Goal: Transaction & Acquisition: Purchase product/service

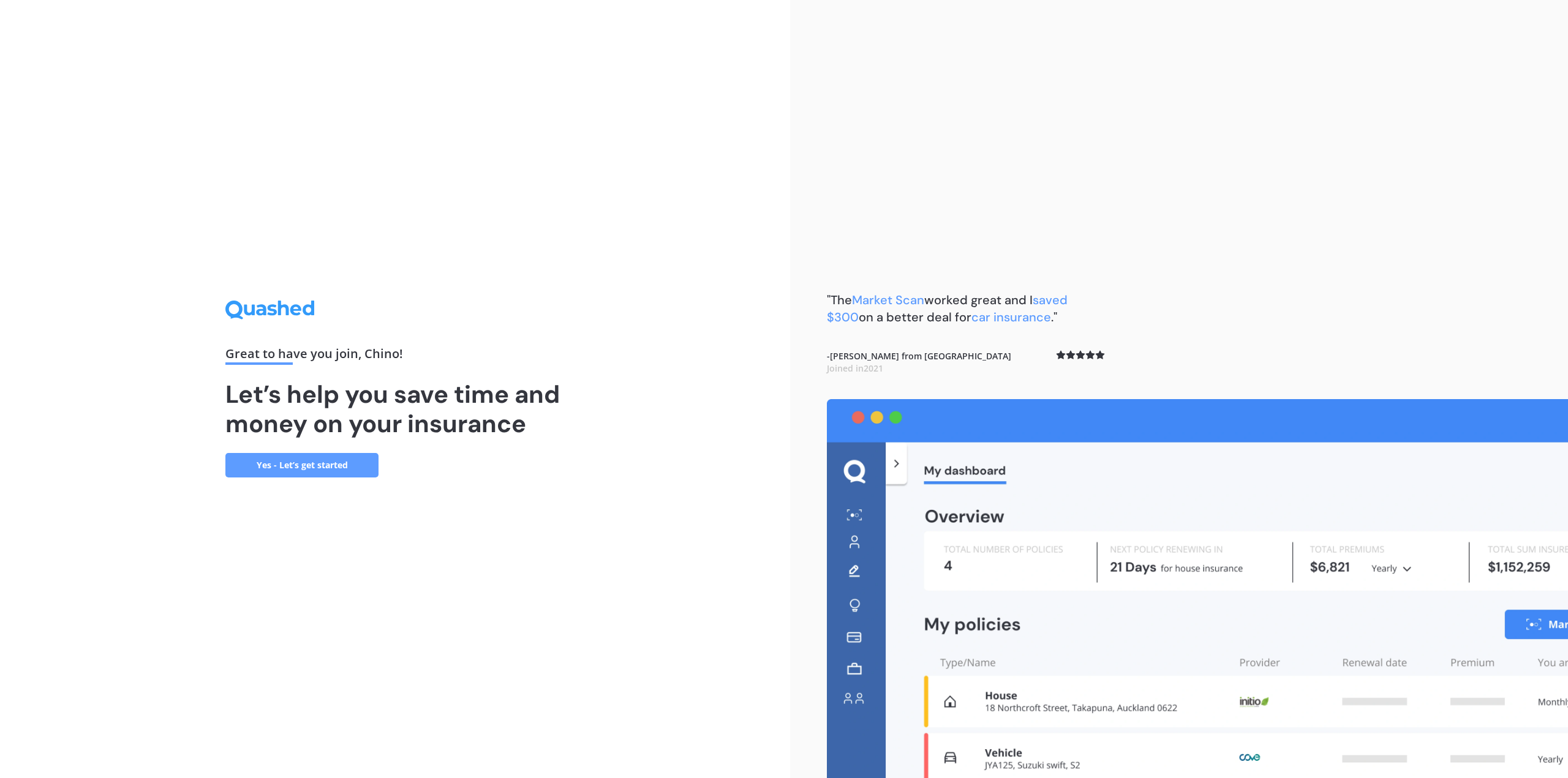
click at [326, 470] on link "Yes - Let’s get started" at bounding box center [302, 465] width 153 height 25
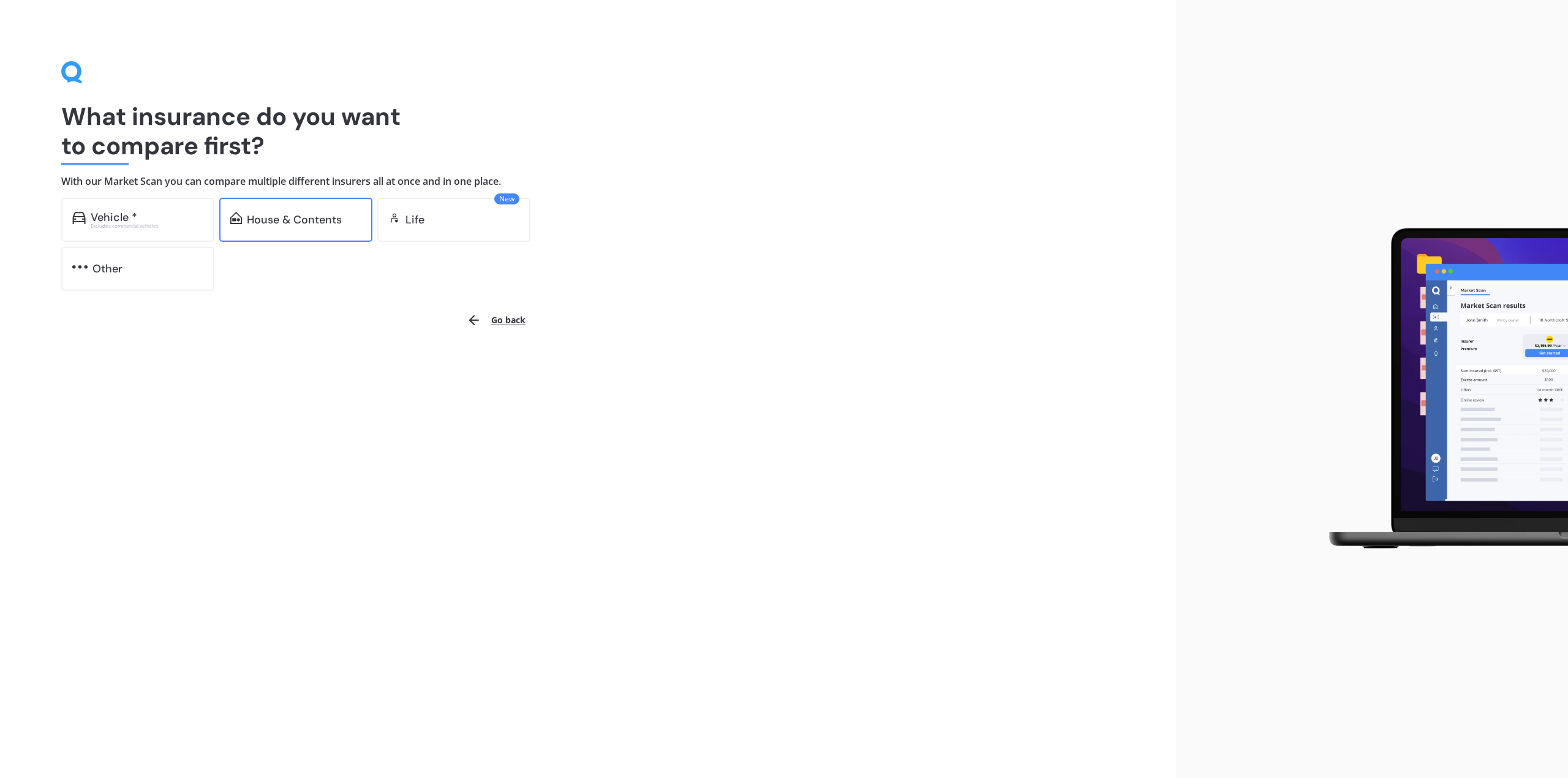
click at [280, 223] on div "House & Contents" at bounding box center [294, 219] width 95 height 12
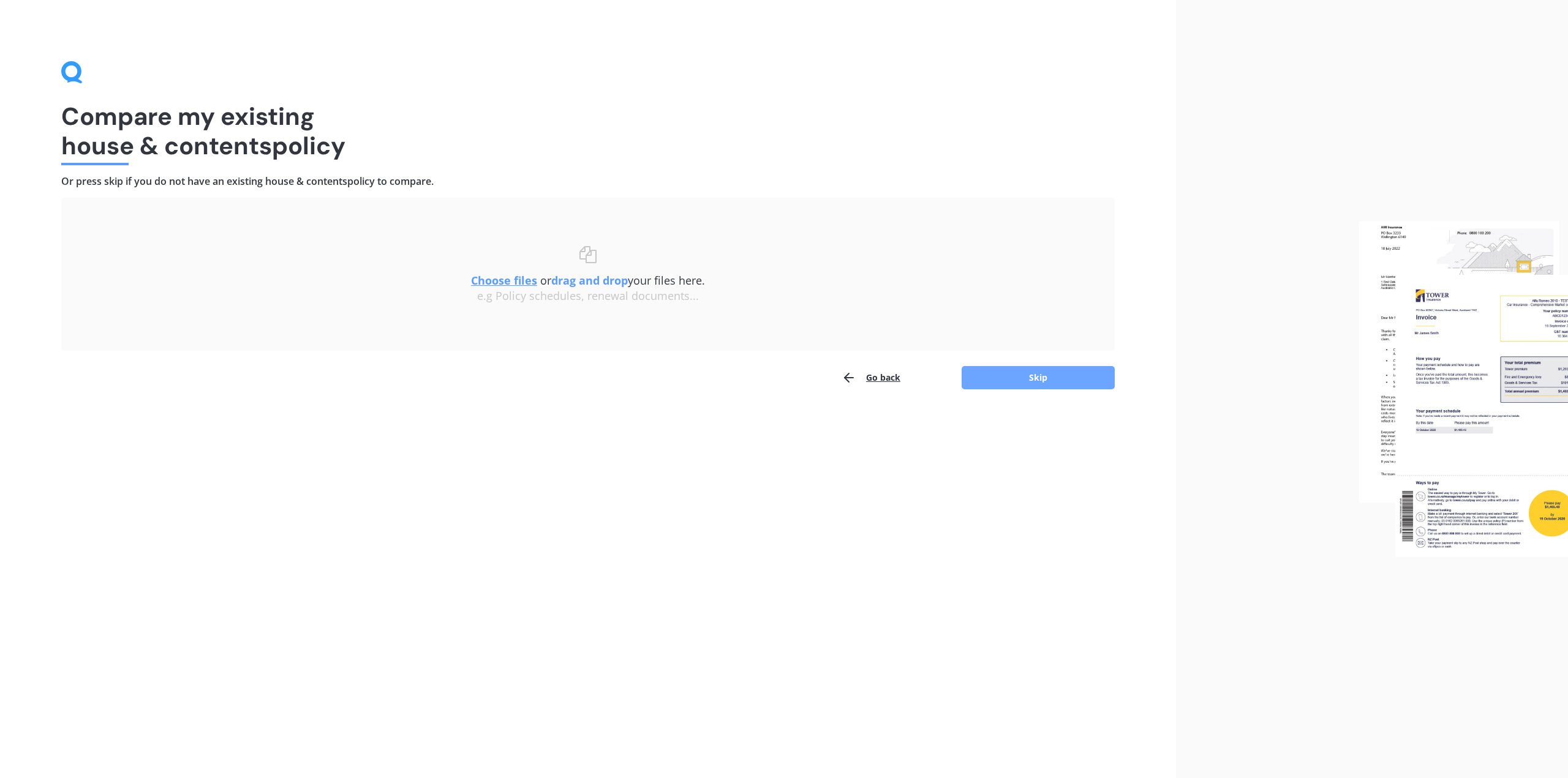
click at [1002, 367] on button "Skip" at bounding box center [1037, 378] width 153 height 23
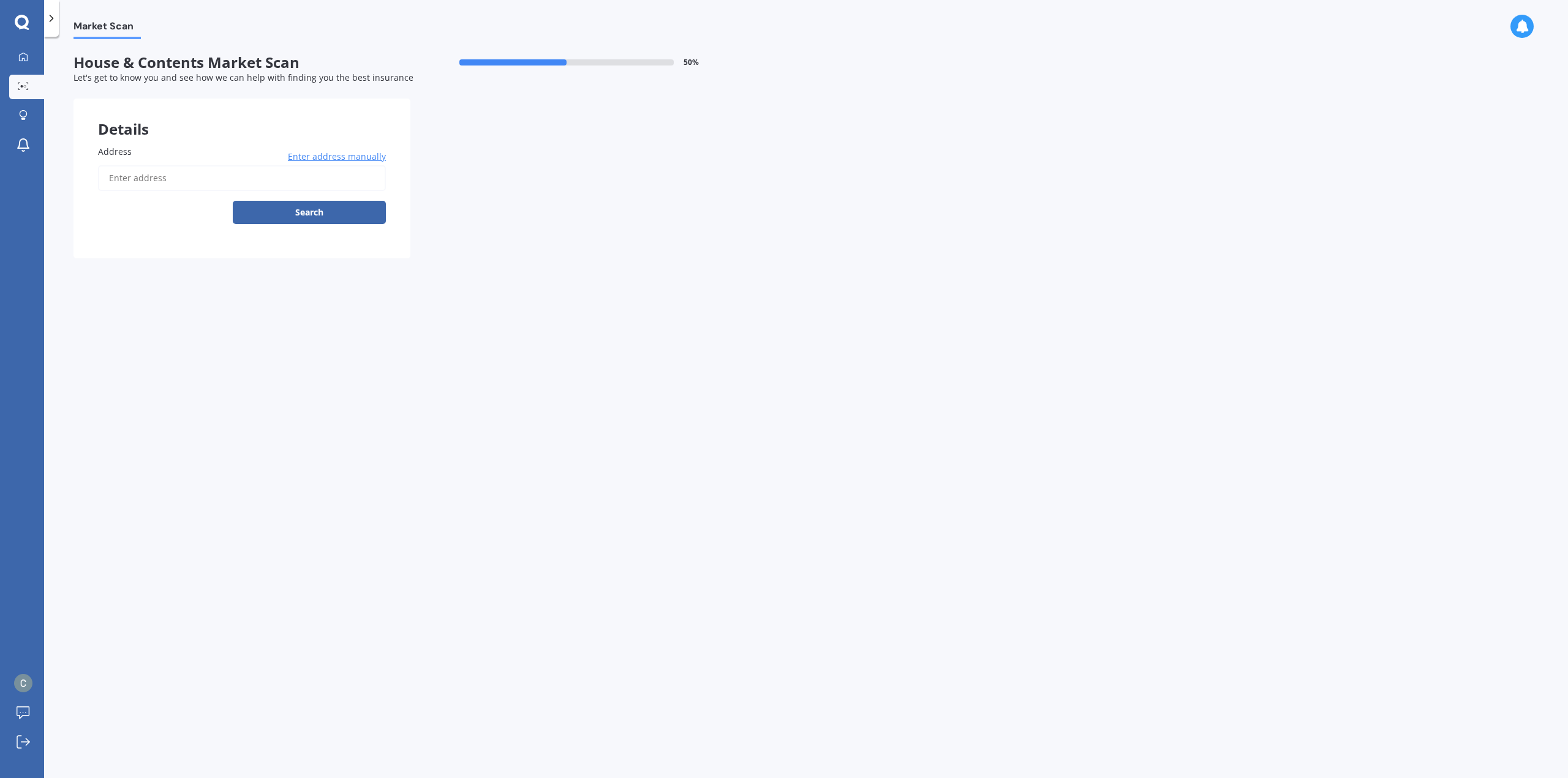
click at [140, 179] on input "Address" at bounding box center [242, 177] width 288 height 25
type input "42 Tiger Drive, Golflands, Auckland 2013"
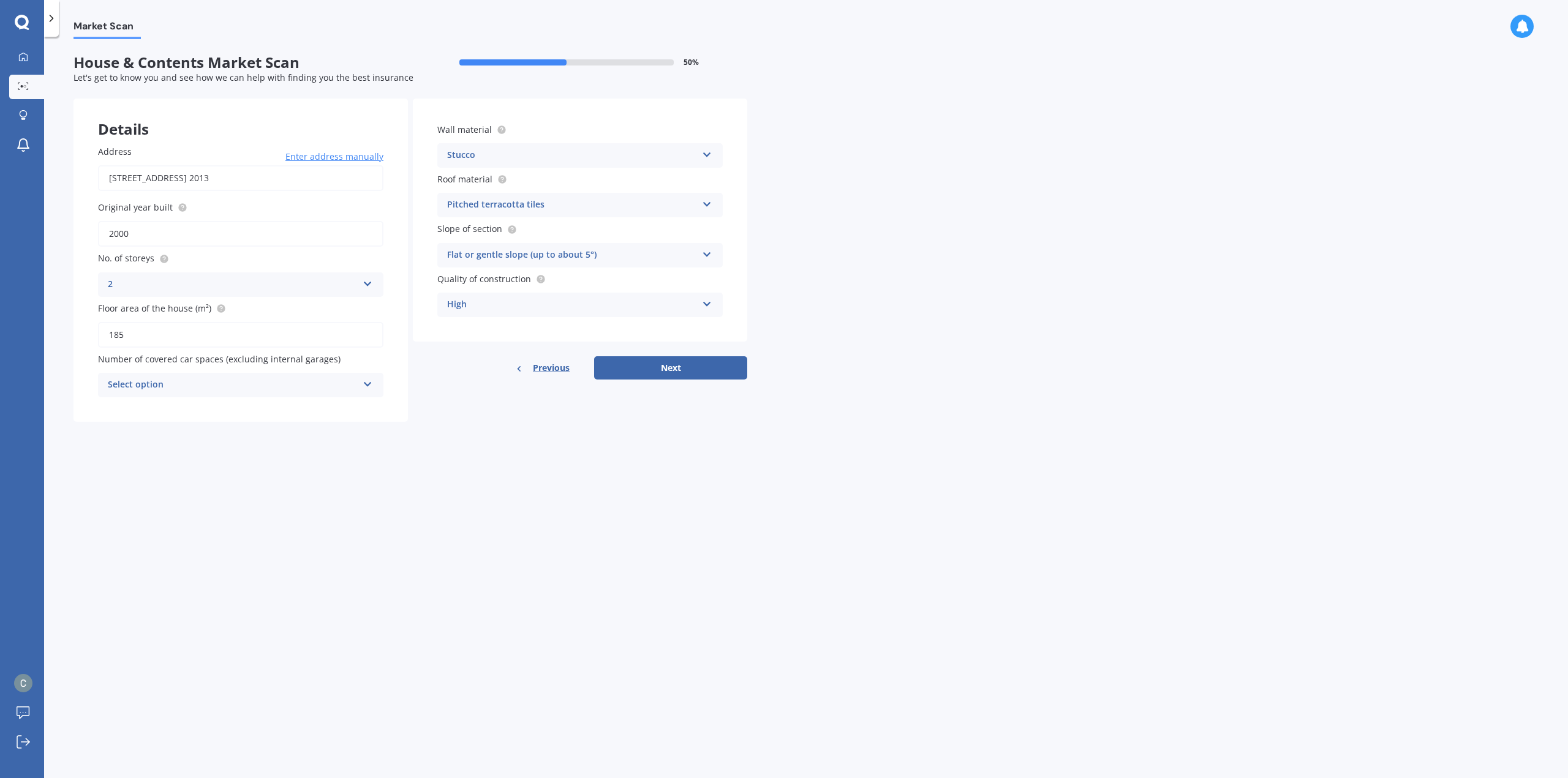
click at [502, 148] on div "Stucco Artificial weatherboard/plank cladding Blockwork Brick veneer Double bri…" at bounding box center [580, 155] width 285 height 25
click at [500, 148] on div "Stucco" at bounding box center [572, 155] width 250 height 15
click at [284, 378] on div "Select option" at bounding box center [233, 385] width 250 height 15
click at [284, 378] on div "0" at bounding box center [233, 385] width 250 height 15
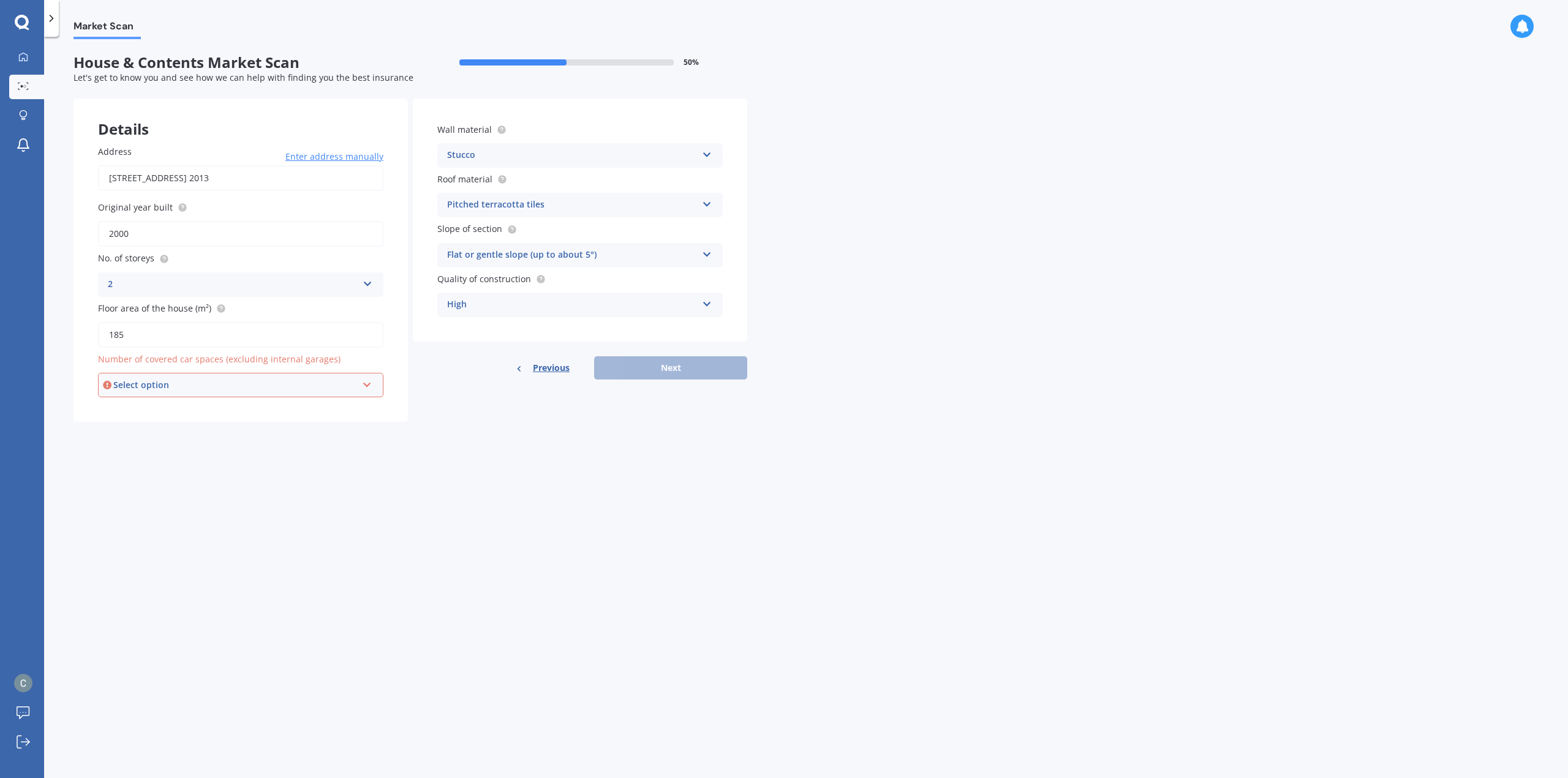
click at [284, 378] on div "Select option 0 1 2 3 4 5+" at bounding box center [240, 385] width 285 height 25
click at [277, 412] on div "0" at bounding box center [240, 408] width 283 height 22
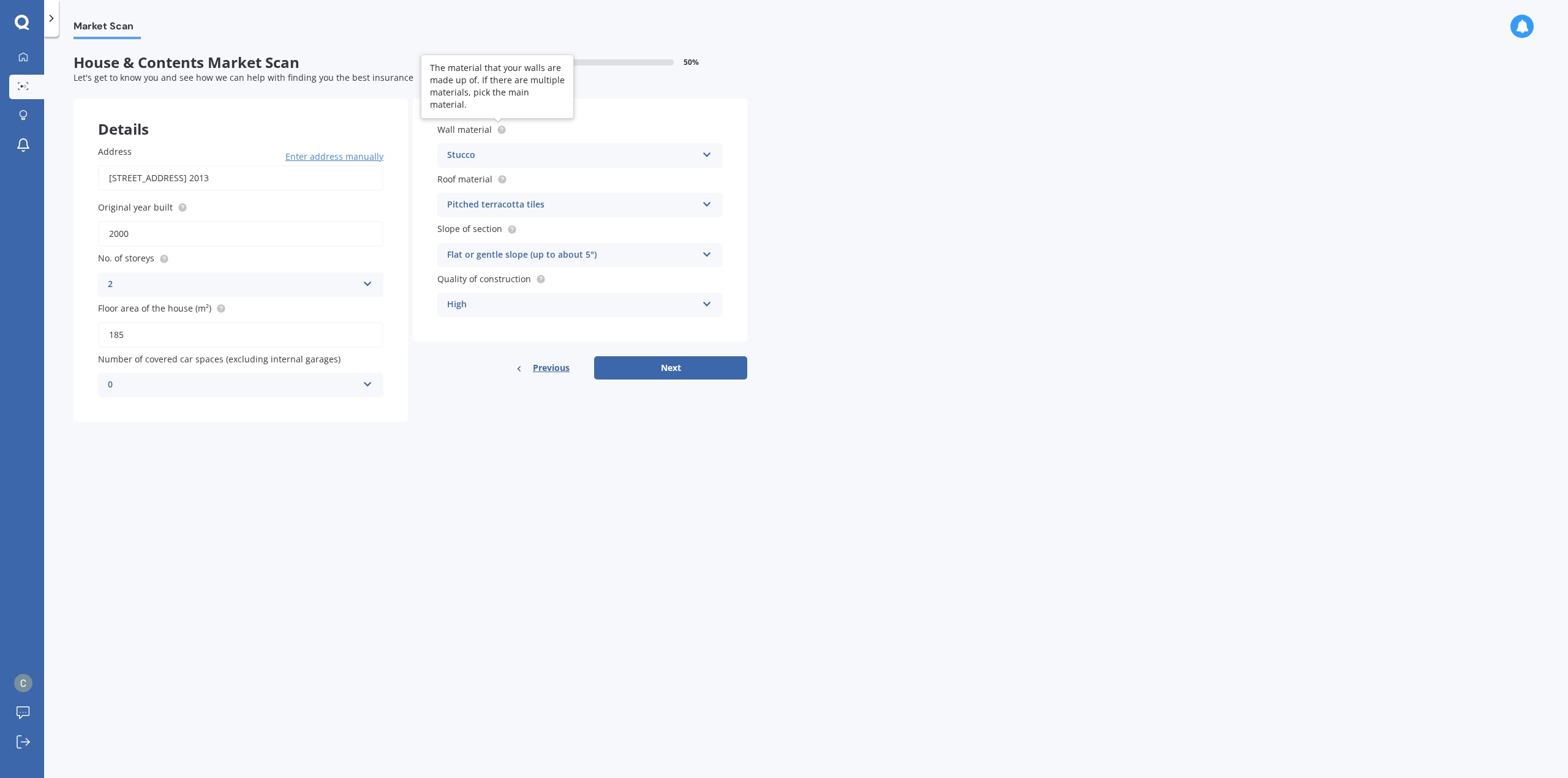
click at [500, 130] on circle at bounding box center [501, 130] width 8 height 8
click at [678, 377] on button "Next" at bounding box center [670, 368] width 153 height 23
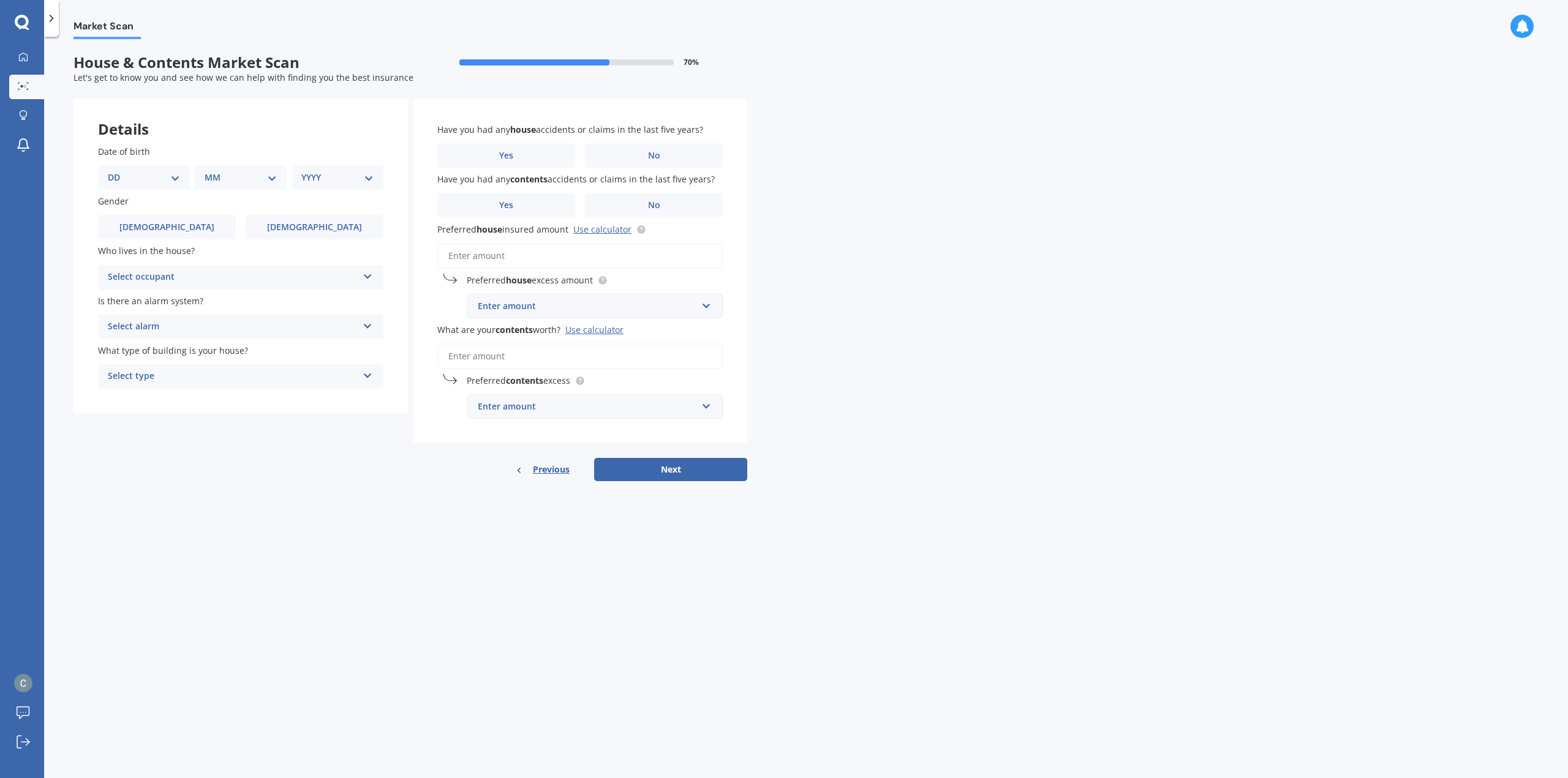
click at [174, 178] on select "DD 01 02 03 04 05 06 07 08 09 10 11 12 13 14 15 16 17 18 19 20 21 22 23 24 25 2…" at bounding box center [144, 177] width 72 height 13
select select "08"
click at [118, 171] on select "DD 01 02 03 04 05 06 07 08 09 10 11 12 13 14 15 16 17 18 19 20 21 22 23 24 25 2…" at bounding box center [144, 177] width 72 height 13
click at [238, 172] on select "MM 01 02 03 04 05 06 07 08 09 10 11 12" at bounding box center [243, 177] width 67 height 13
select select "11"
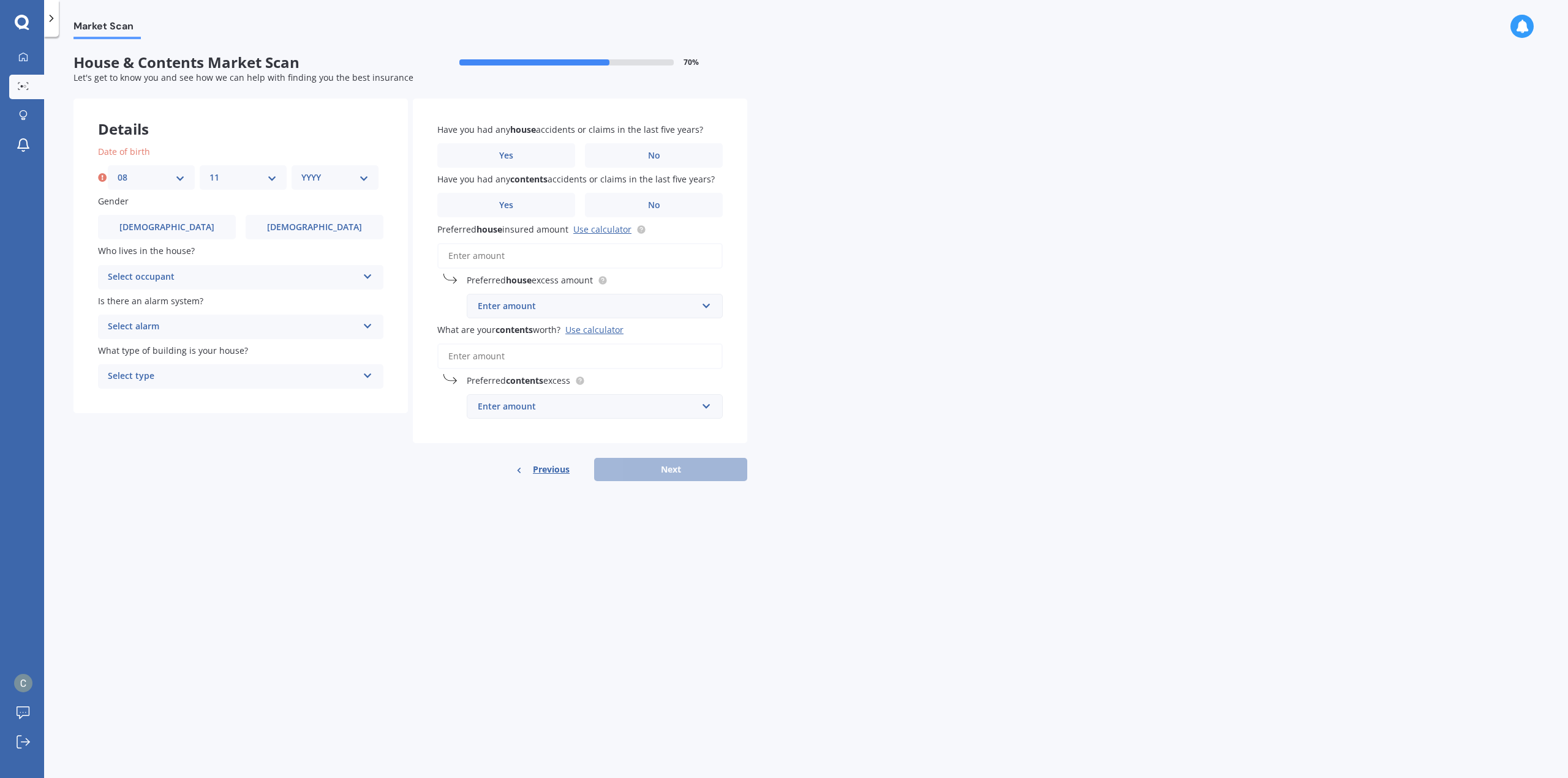
click at [209, 171] on select "MM 01 02 03 04 05 06 07 08 09 10 11 12" at bounding box center [243, 177] width 67 height 13
click at [336, 178] on select "YYYY 2009 2008 2007 2006 2005 2004 2003 2002 2001 2000 1999 1998 1997 1996 1995…" at bounding box center [335, 177] width 67 height 13
select select "1992"
click at [302, 171] on select "YYYY 2009 2008 2007 2006 2005 2004 2003 2002 2001 2000 1999 1998 1997 1996 1995…" at bounding box center [335, 177] width 67 height 13
click at [167, 223] on span "Male" at bounding box center [167, 227] width 97 height 11
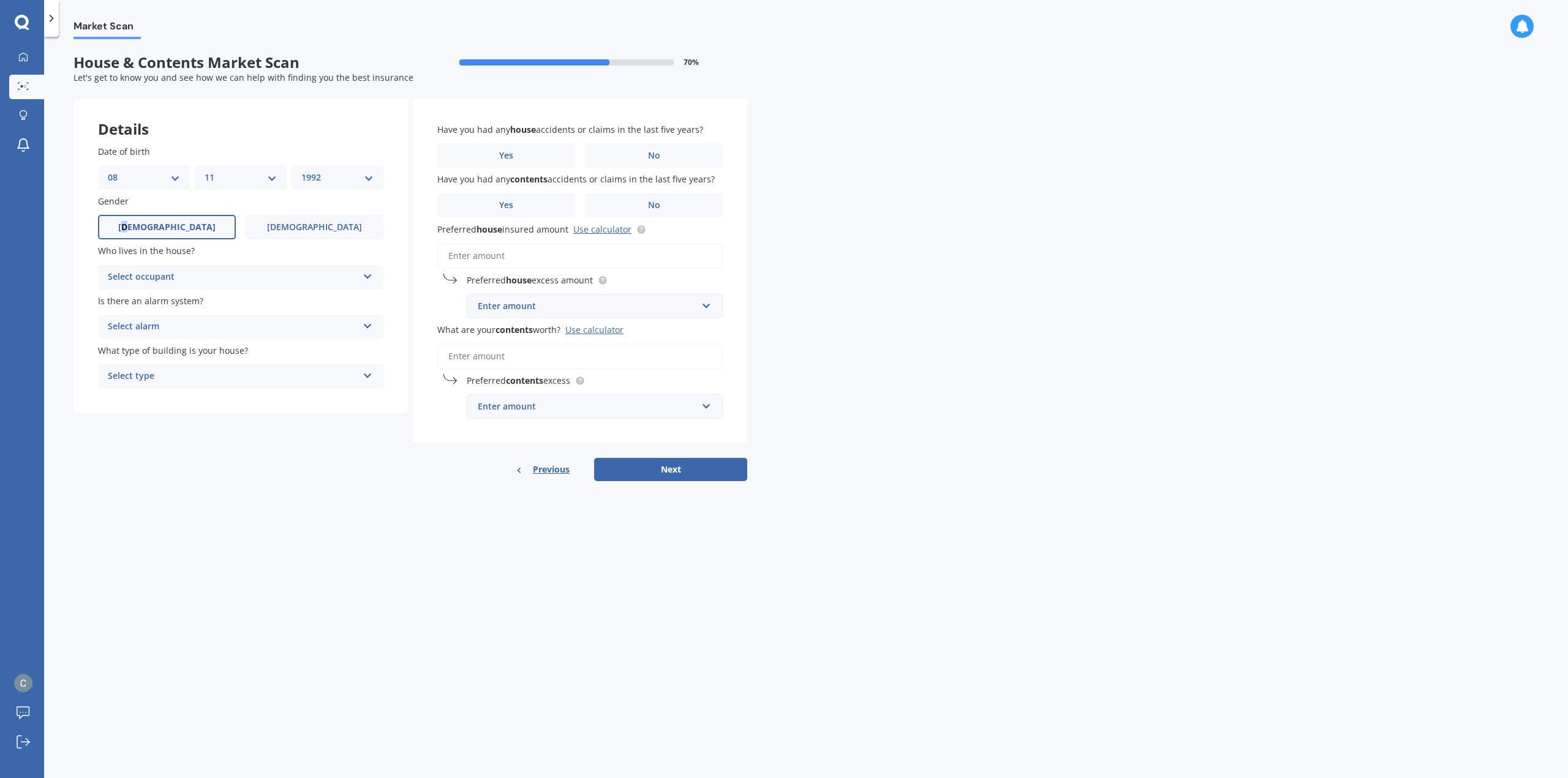
click at [0, 0] on input "Male" at bounding box center [0, 0] width 0 height 0
click at [192, 280] on div "Select occupant" at bounding box center [233, 277] width 250 height 15
click at [191, 304] on div "Owner" at bounding box center [241, 301] width 284 height 22
click at [199, 328] on div "Select alarm" at bounding box center [233, 327] width 250 height 15
click at [199, 359] on div "Yes, monitored" at bounding box center [241, 351] width 284 height 22
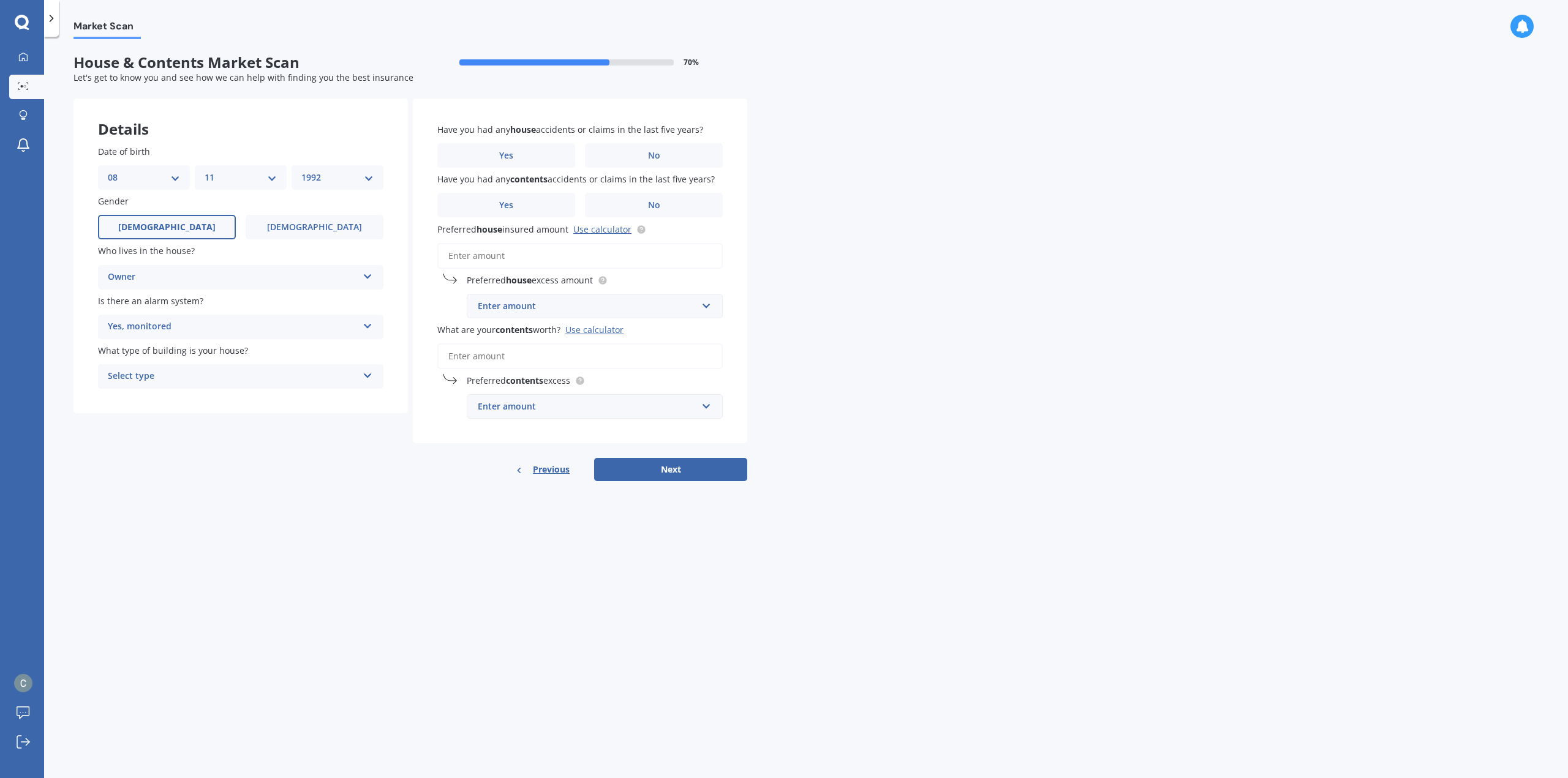
click at [207, 383] on div "Select type" at bounding box center [233, 377] width 250 height 15
click at [219, 427] on span "Multi-unit (in a block of 6 or less)" at bounding box center [177, 422] width 138 height 11
click at [612, 151] on label "No" at bounding box center [653, 155] width 138 height 25
click at [0, 0] on input "No" at bounding box center [0, 0] width 0 height 0
click at [622, 210] on label "No" at bounding box center [653, 205] width 138 height 25
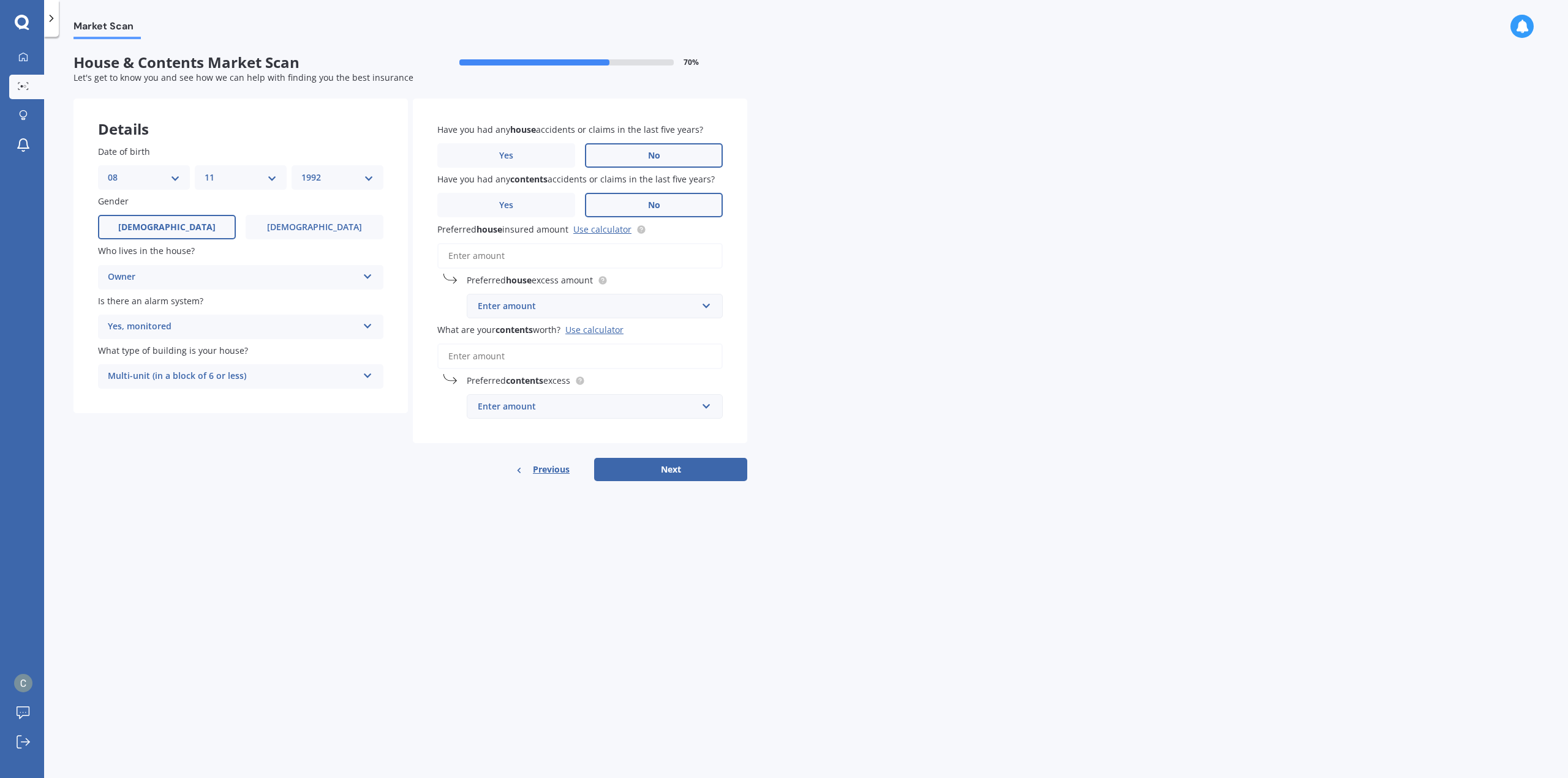
click at [0, 0] on input "No" at bounding box center [0, 0] width 0 height 0
click at [621, 230] on link "Use calculator" at bounding box center [602, 229] width 58 height 11
click at [549, 256] on input "Preferred house insured amount Use calculator" at bounding box center [580, 255] width 285 height 25
click at [567, 312] on div "Enter amount" at bounding box center [587, 306] width 219 height 13
click at [567, 312] on input "text" at bounding box center [590, 306] width 245 height 23
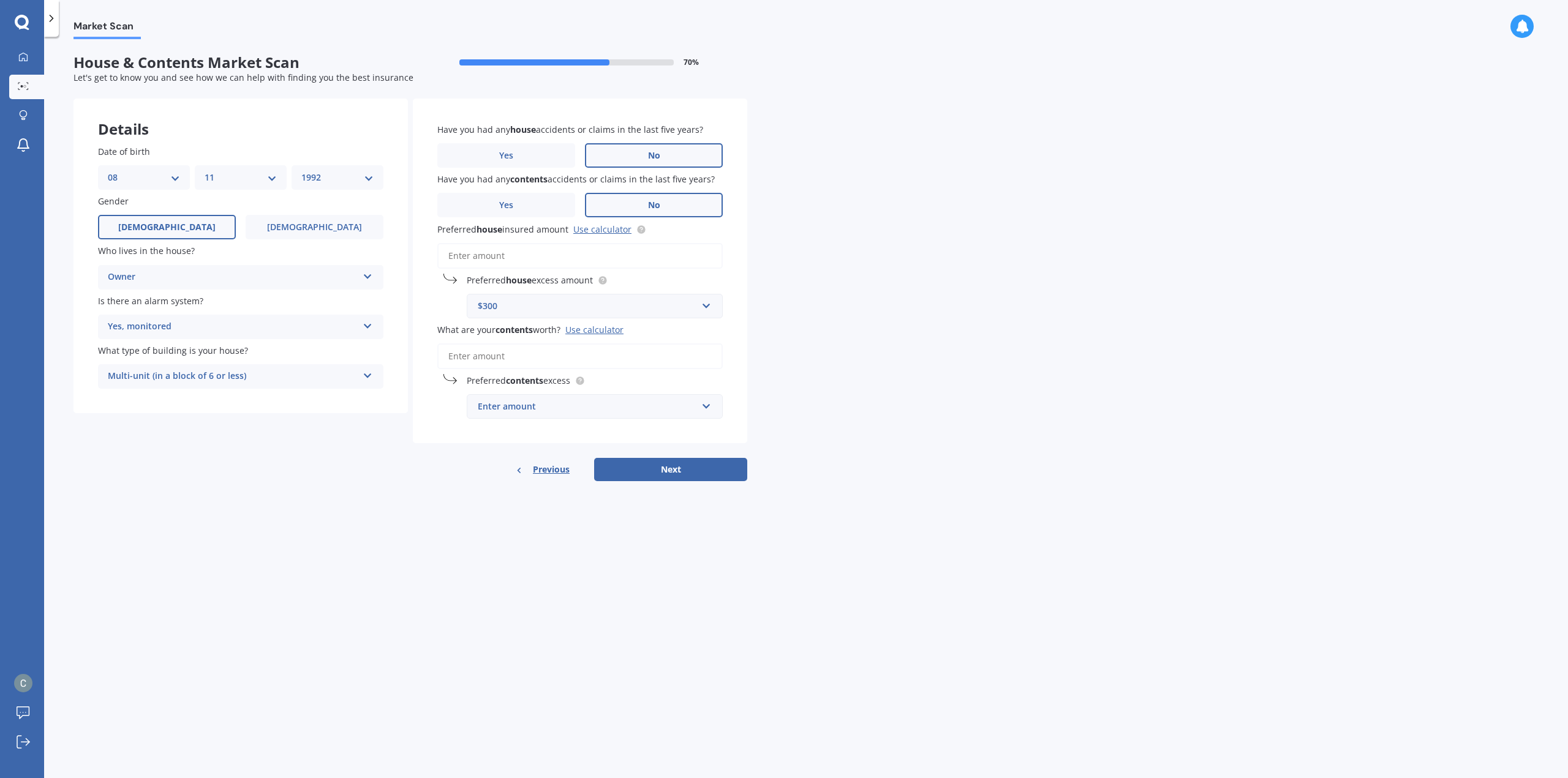
click at [512, 255] on input "Preferred house insured amount Use calculator" at bounding box center [580, 255] width 285 height 25
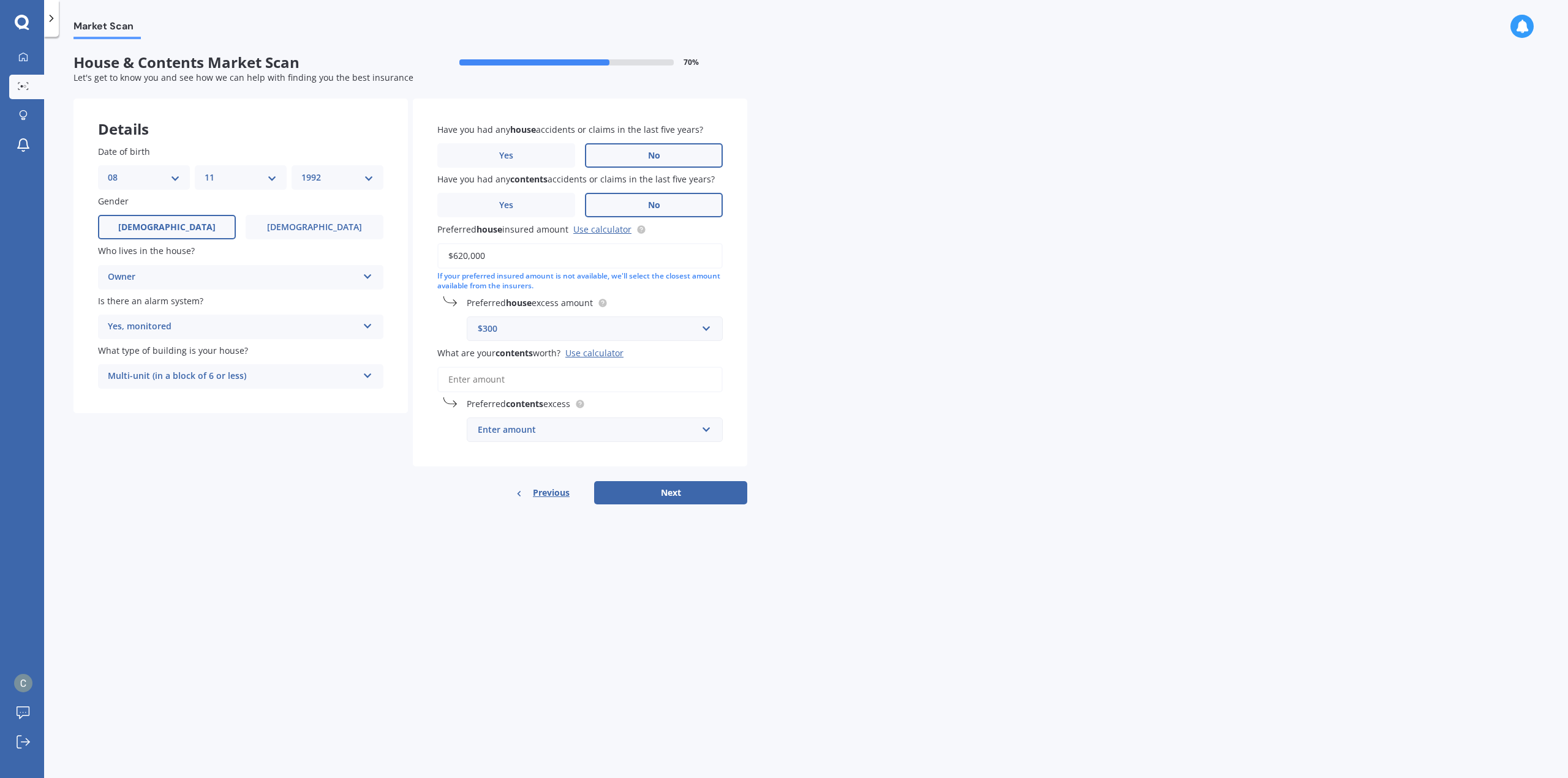
type input "$620,000"
click at [553, 333] on div "$300" at bounding box center [587, 329] width 219 height 13
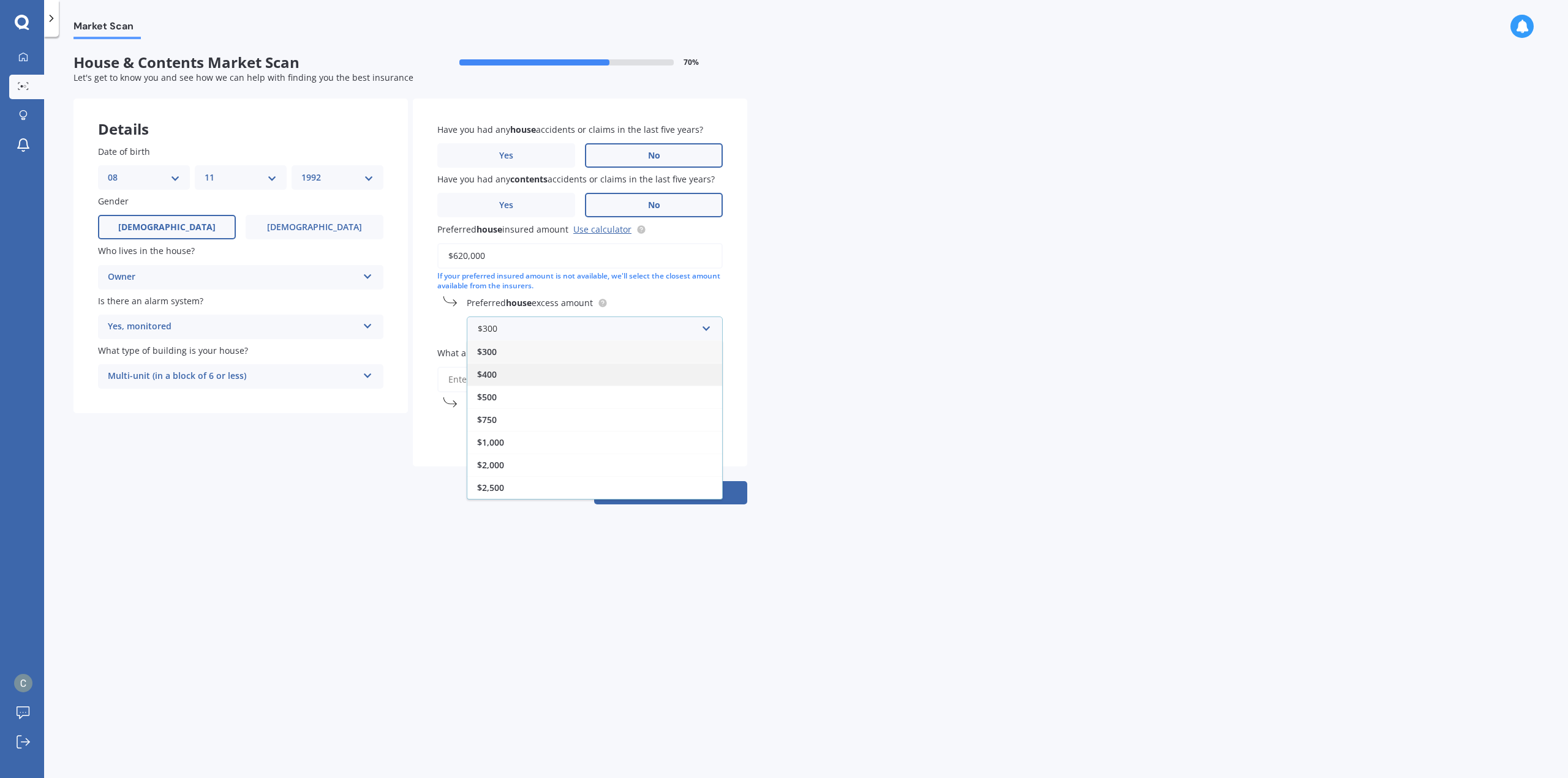
click at [558, 384] on div "$400" at bounding box center [595, 374] width 255 height 23
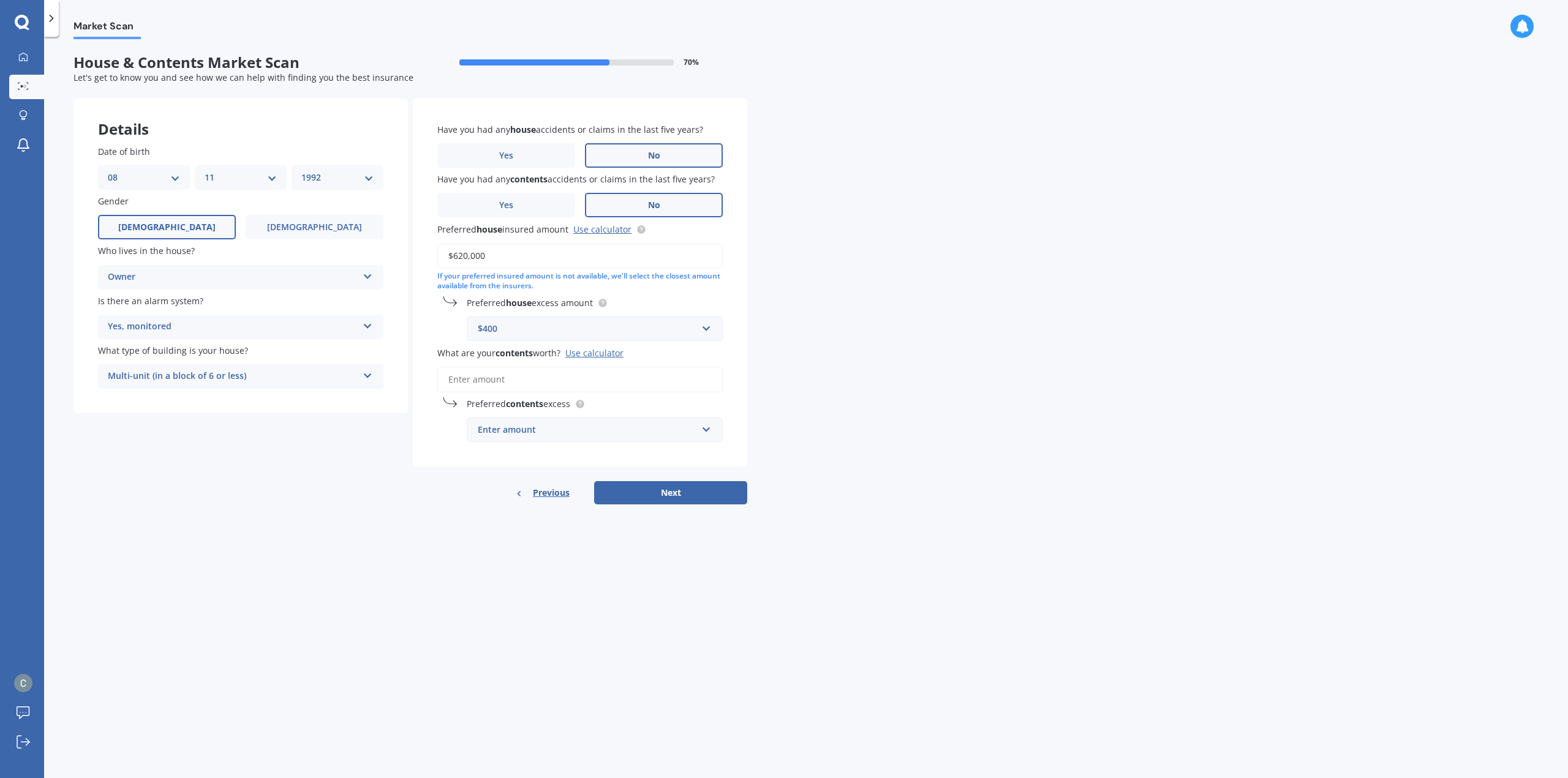
click at [522, 379] on input "What are your contents worth? Use calculator" at bounding box center [580, 379] width 285 height 25
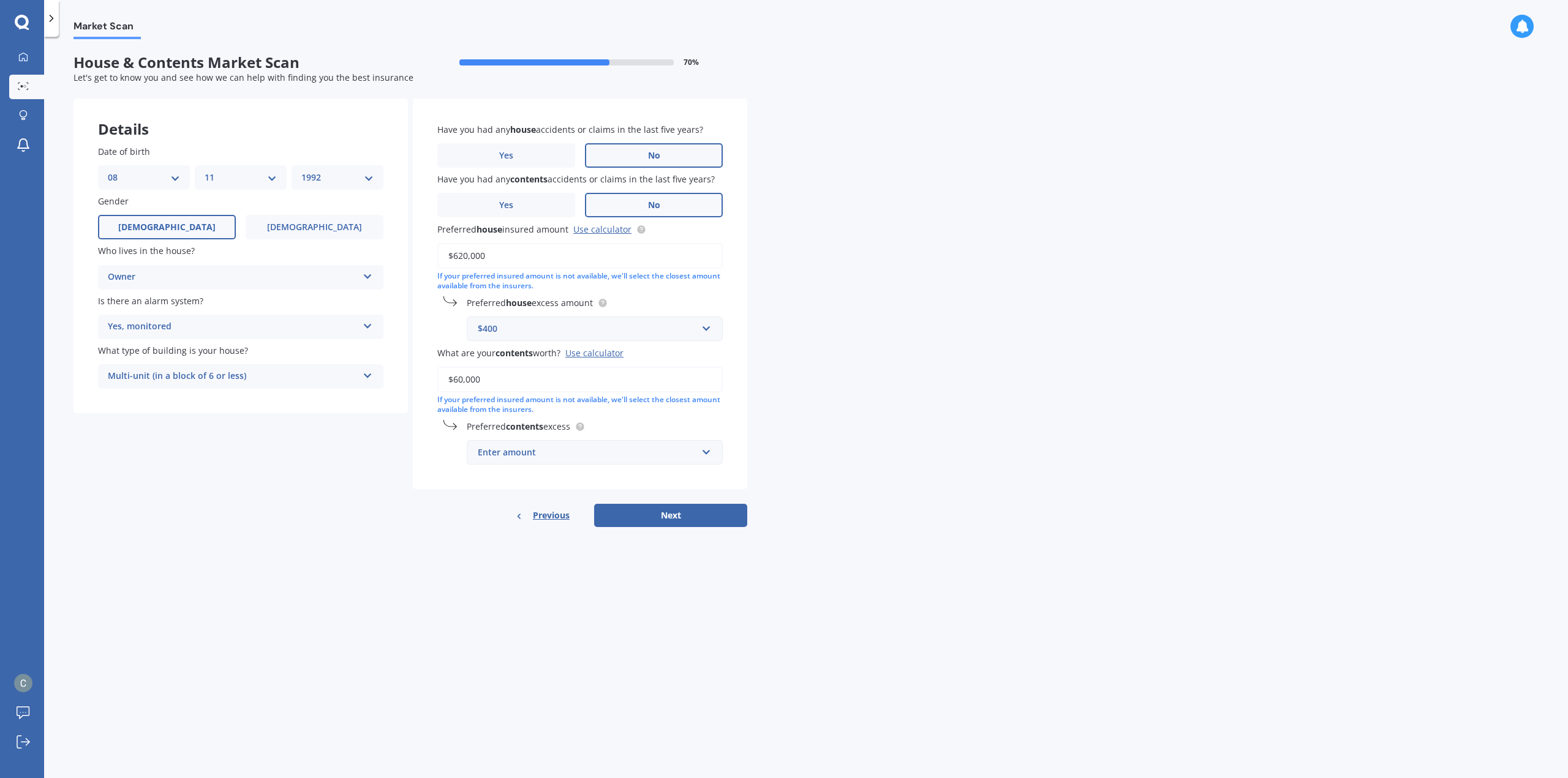
type input "$60,000"
click at [516, 453] on div "Enter amount" at bounding box center [587, 452] width 219 height 13
click at [515, 474] on div "$250" at bounding box center [595, 476] width 255 height 23
click at [684, 525] on button "Next" at bounding box center [670, 529] width 153 height 23
select select "08"
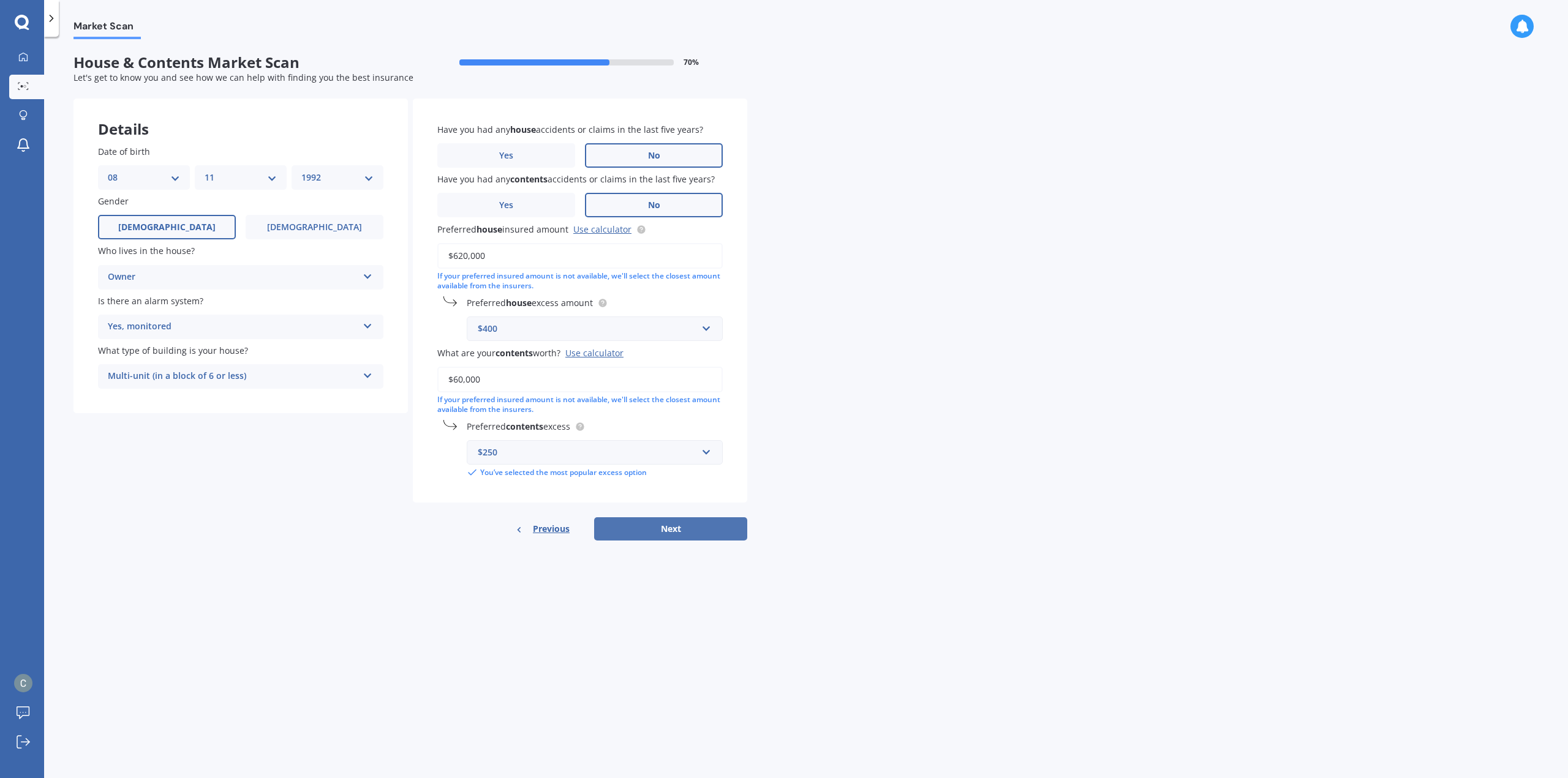
select select "11"
select select "1992"
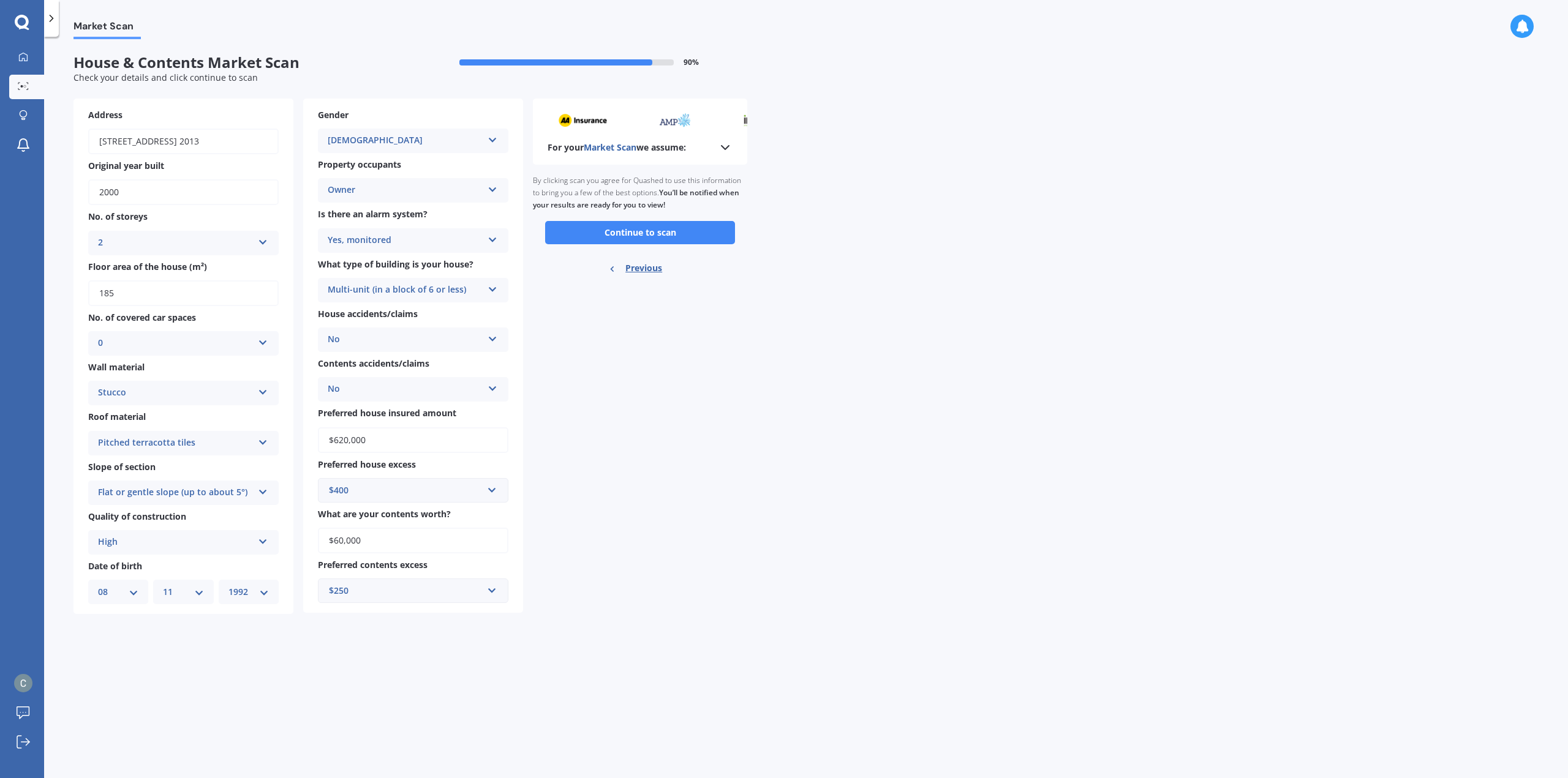
click at [597, 237] on button "Continue to scan" at bounding box center [640, 232] width 190 height 23
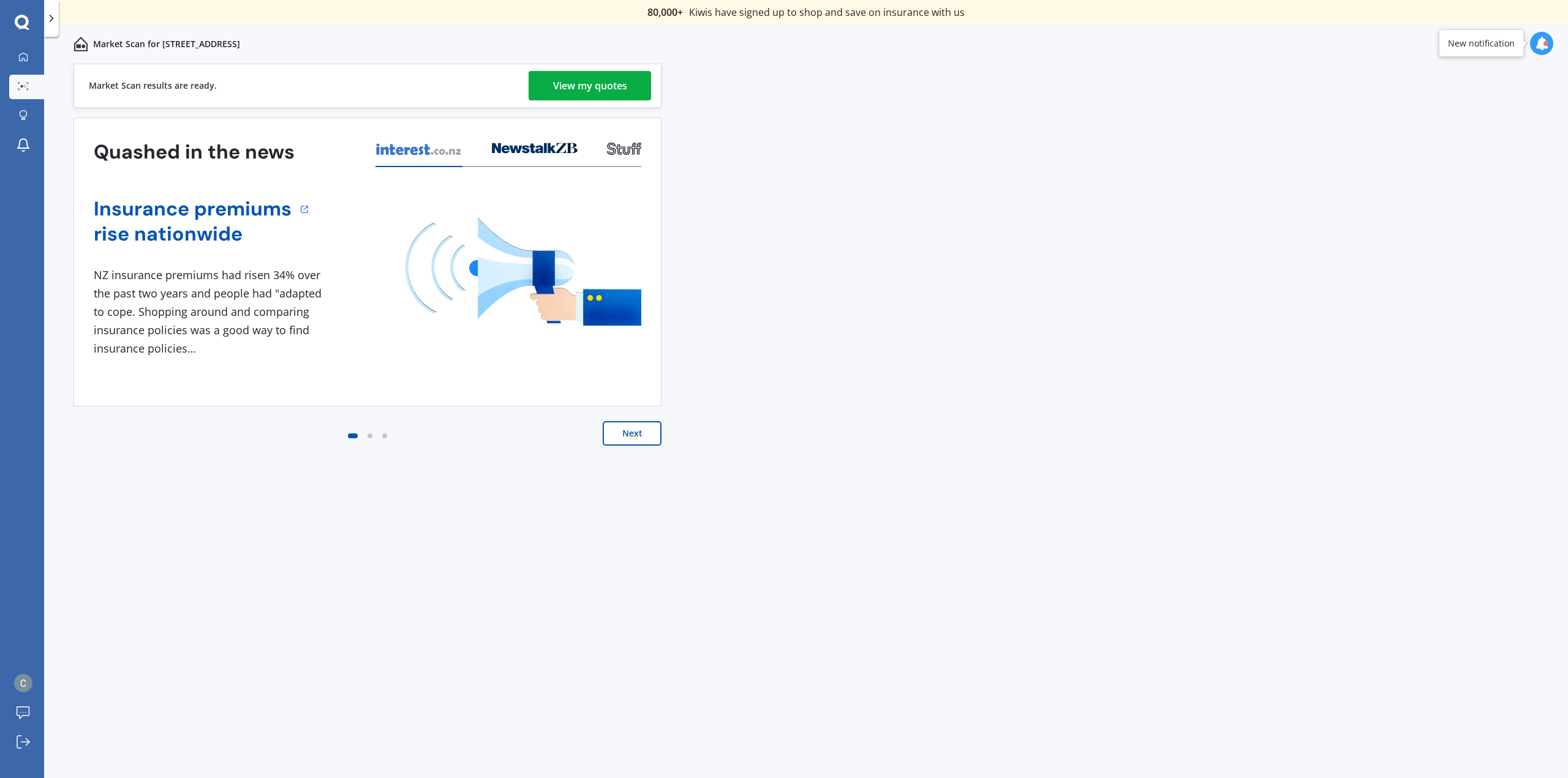
click at [603, 89] on div "View my quotes" at bounding box center [589, 86] width 74 height 29
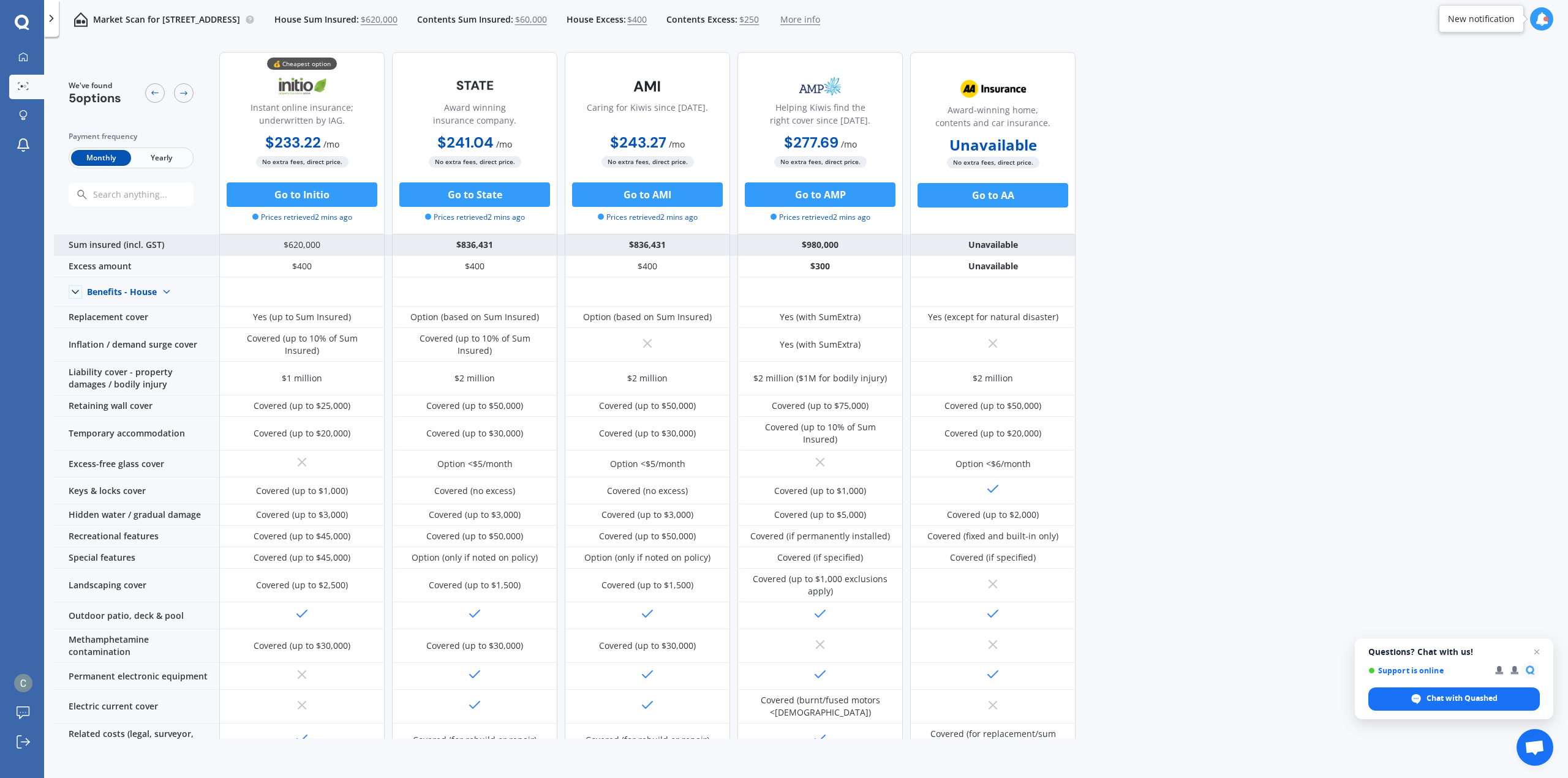
click at [486, 244] on div "$836,431" at bounding box center [474, 245] width 165 height 21
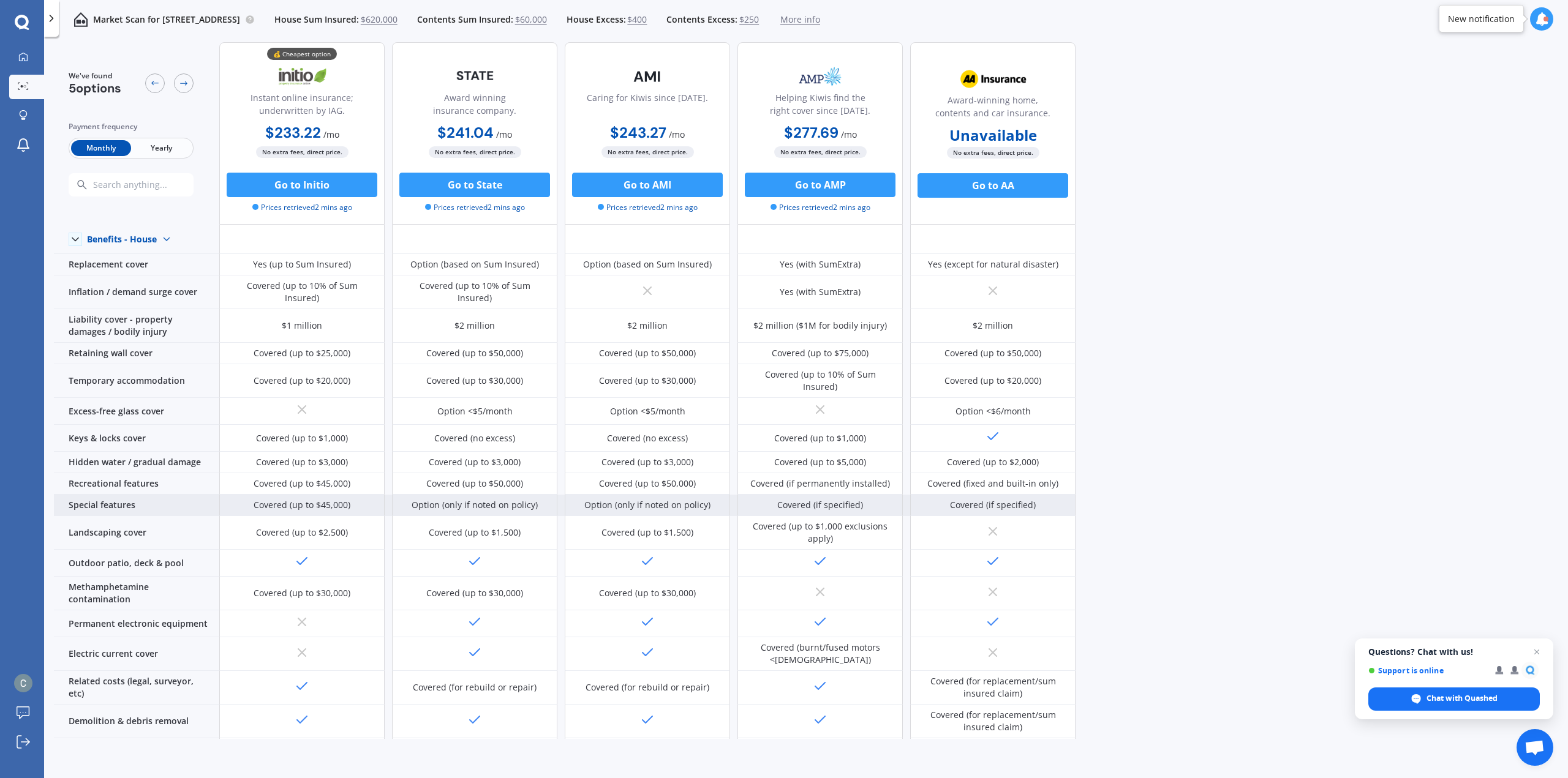
scroll to position [235, 0]
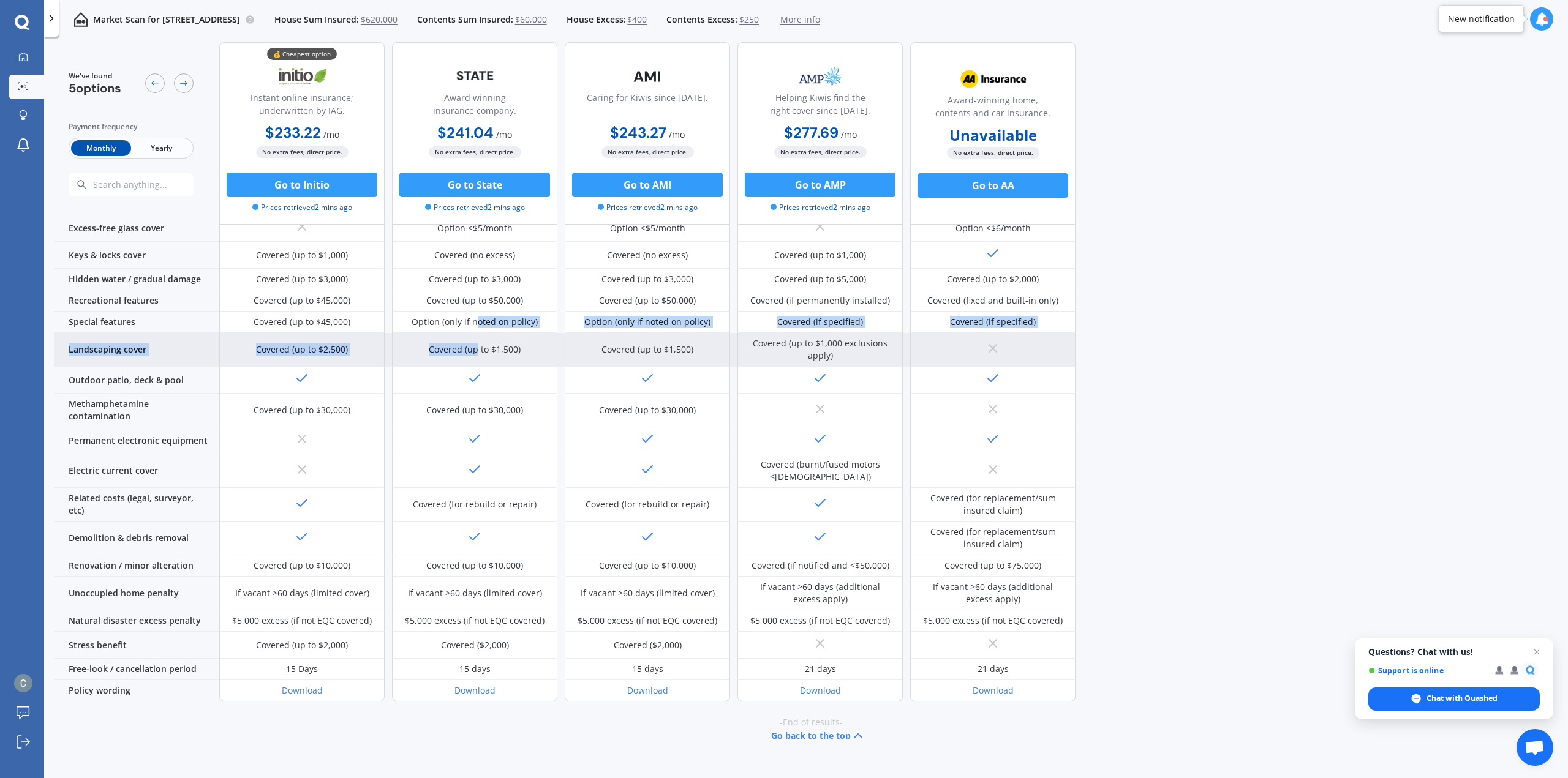
click at [477, 314] on div "Benefits - House Benefits - House Benefits - Contents Replacement cover Yes (up…" at bounding box center [565, 372] width 1022 height 660
click at [496, 341] on div "Covered (up to $1,500)" at bounding box center [474, 350] width 165 height 34
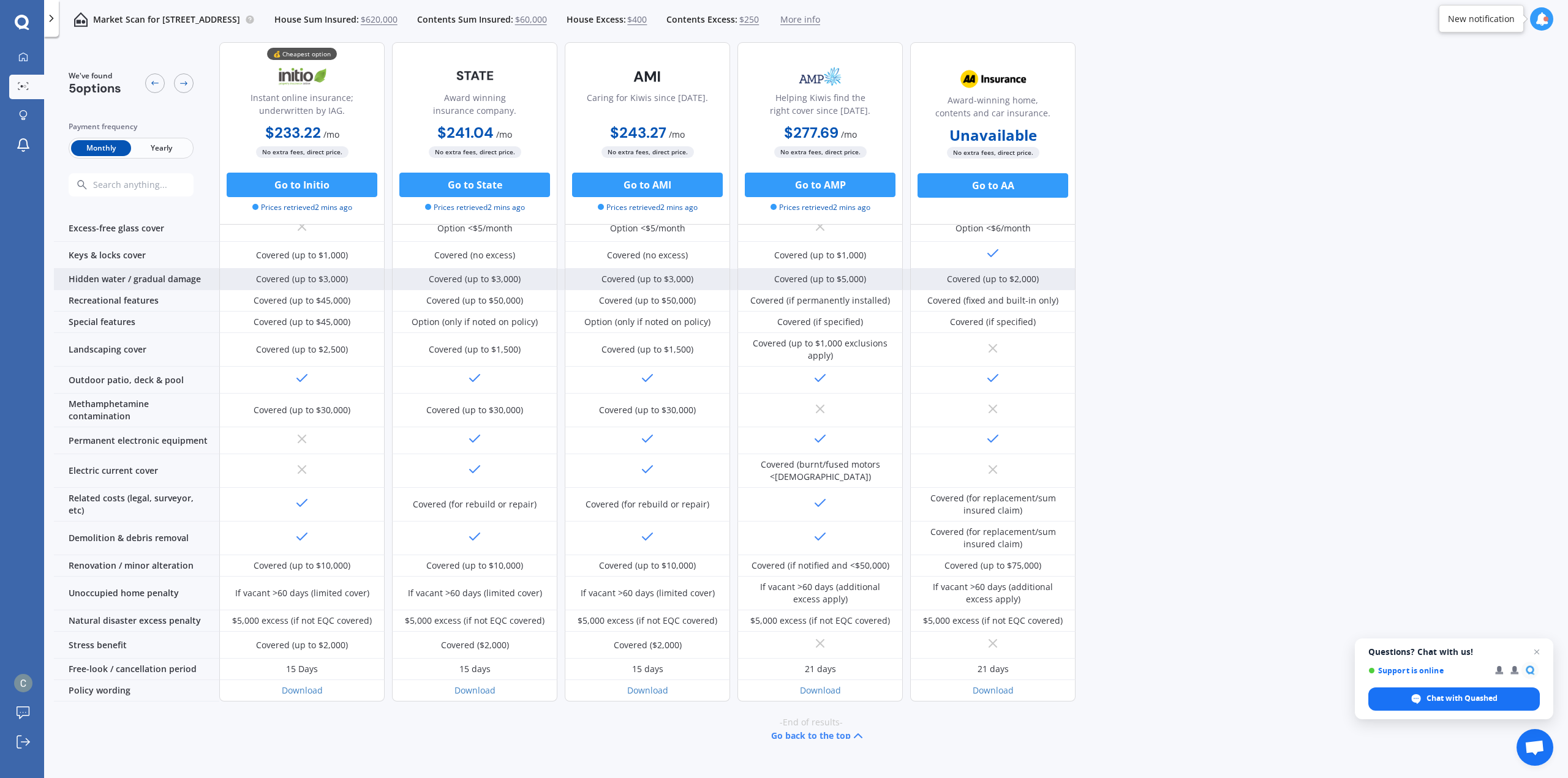
click at [485, 269] on div "Covered (up to $3,000)" at bounding box center [474, 279] width 165 height 21
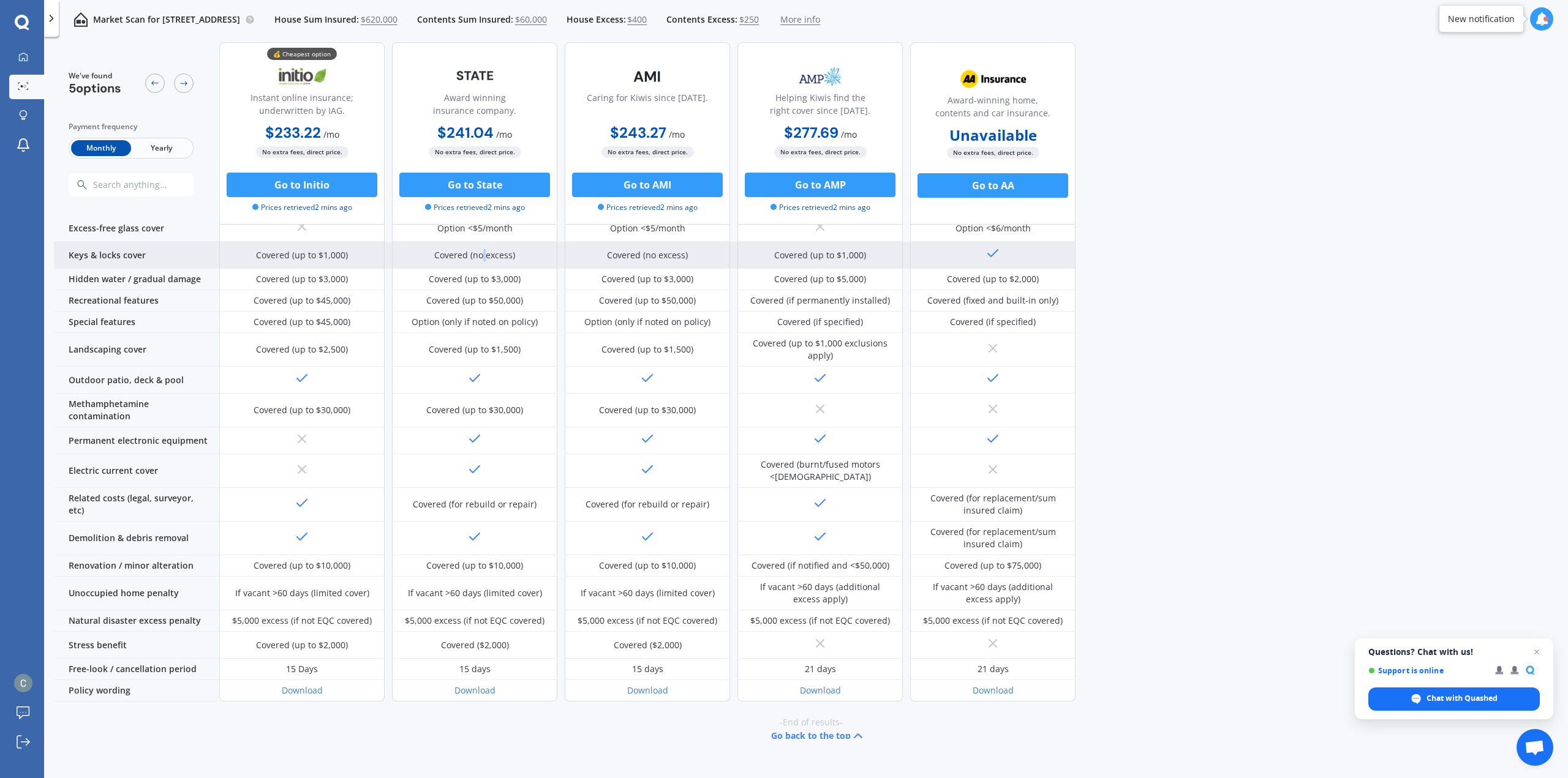
click at [485, 246] on div "Covered (no excess)" at bounding box center [474, 255] width 165 height 27
click at [484, 246] on div "Covered (no excess)" at bounding box center [474, 255] width 165 height 27
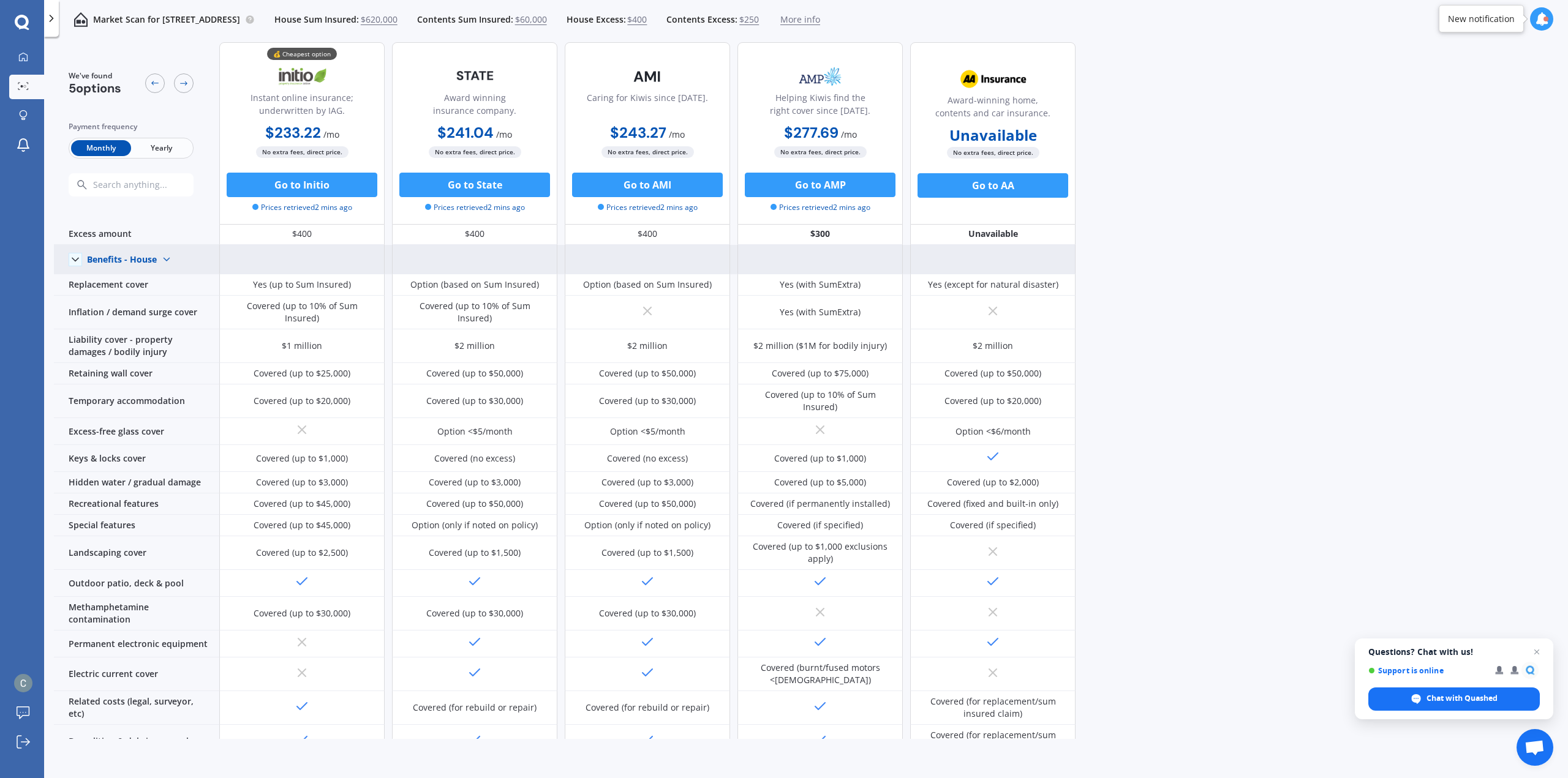
scroll to position [0, 0]
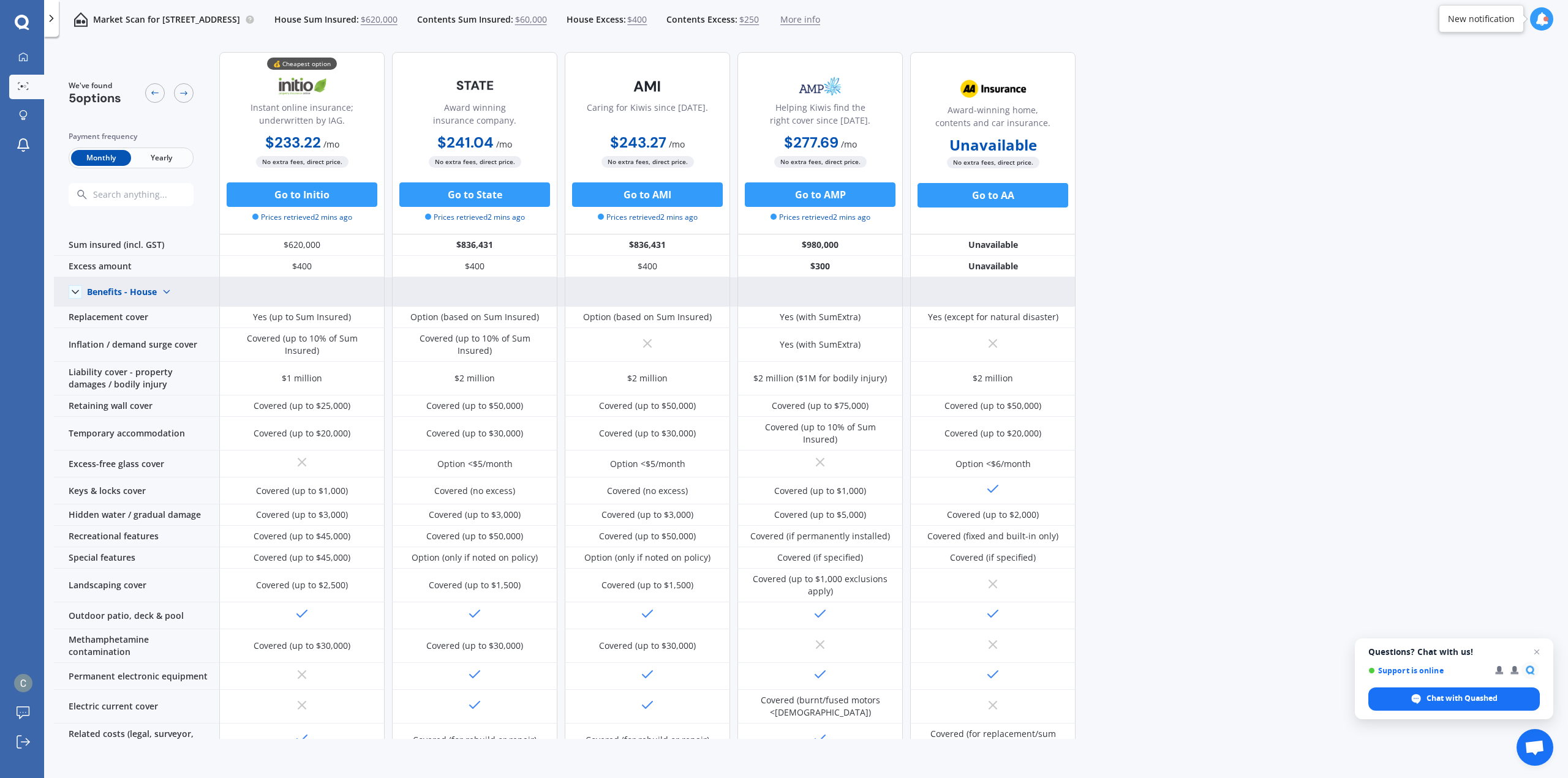
click at [151, 284] on div "Benefits - House Benefits - House Benefits - Contents" at bounding box center [131, 292] width 89 height 20
click at [152, 338] on span "Benefits - Contents" at bounding box center [136, 335] width 78 height 11
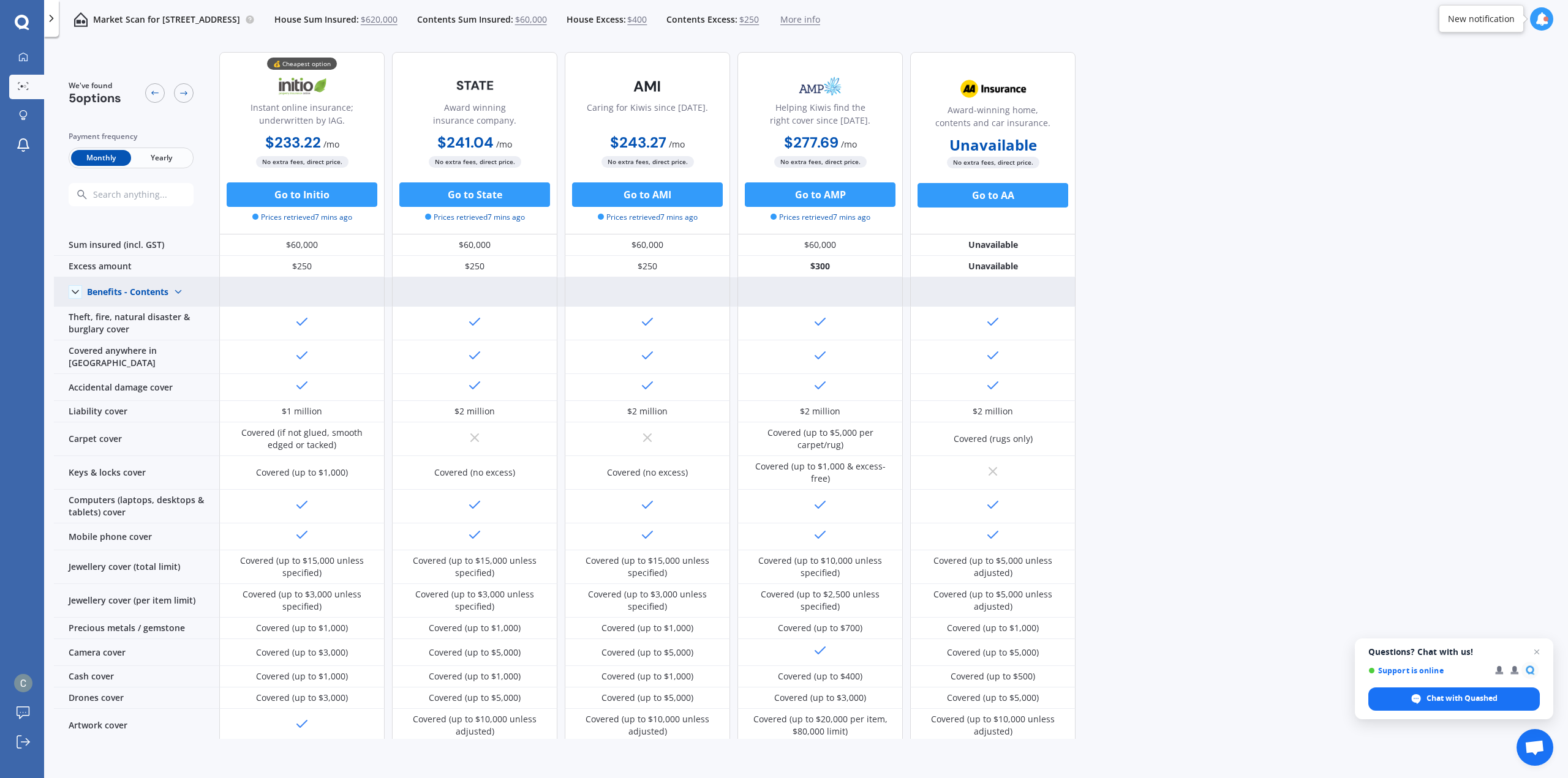
click at [160, 289] on div "Benefits - Contents" at bounding box center [128, 292] width 82 height 11
click at [157, 320] on div "Benefits - House" at bounding box center [138, 313] width 101 height 22
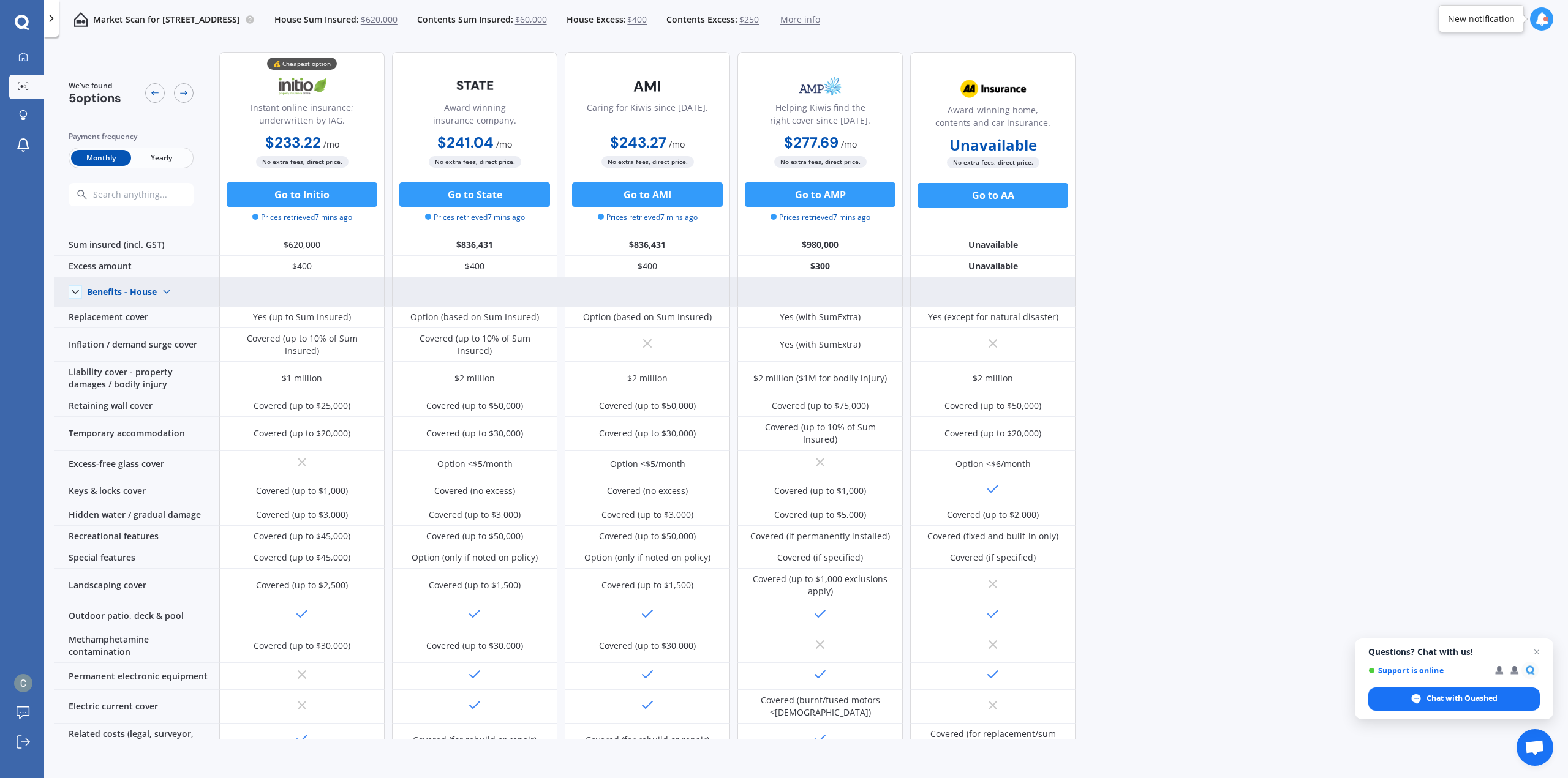
click at [124, 294] on div "Benefits - House" at bounding box center [121, 292] width 69 height 11
click at [126, 338] on span "Benefits - Contents" at bounding box center [136, 335] width 78 height 11
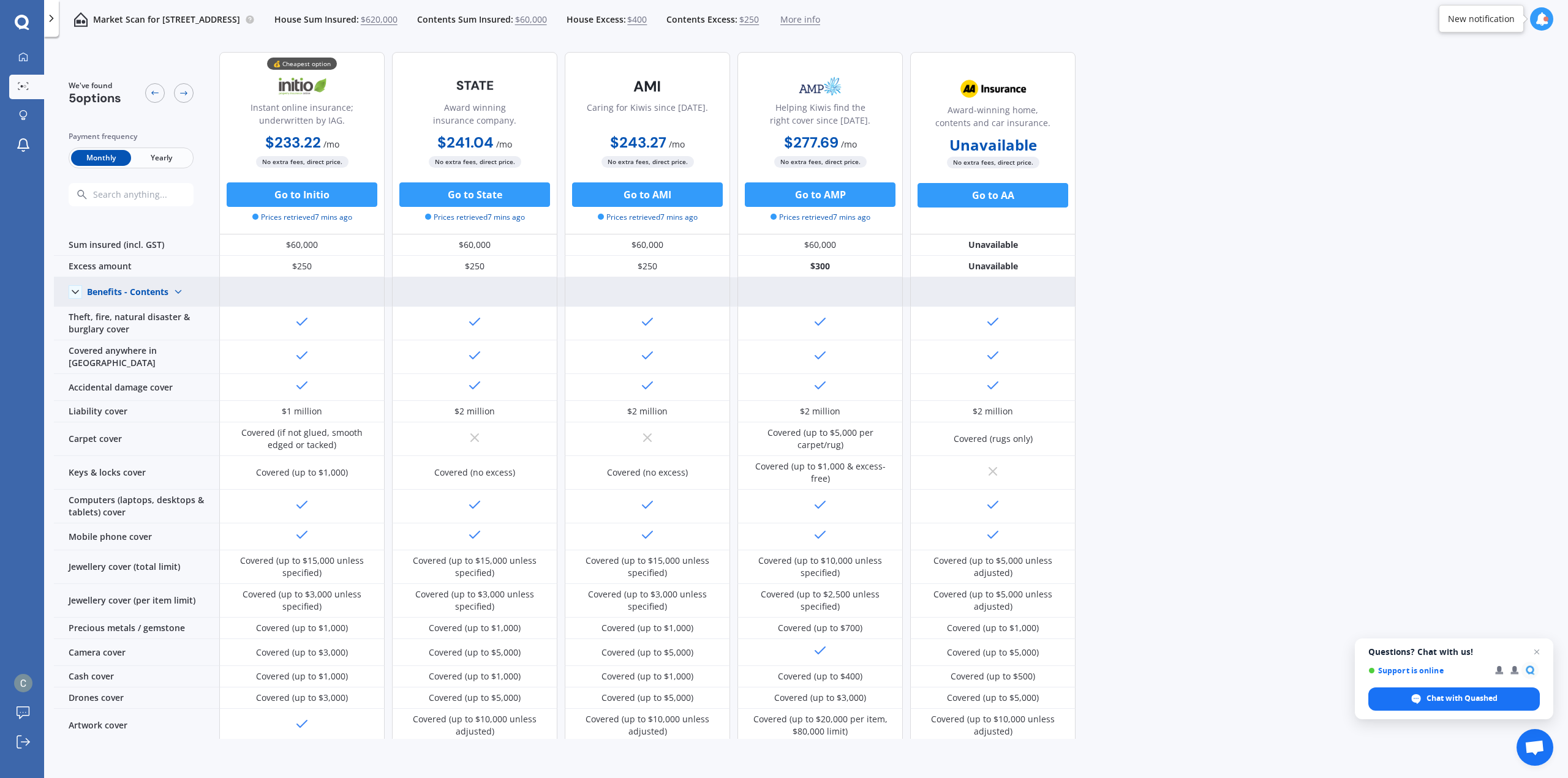
click at [139, 297] on div "Benefits - Contents" at bounding box center [128, 292] width 82 height 11
click at [152, 318] on span "Benefits - House" at bounding box center [131, 313] width 67 height 11
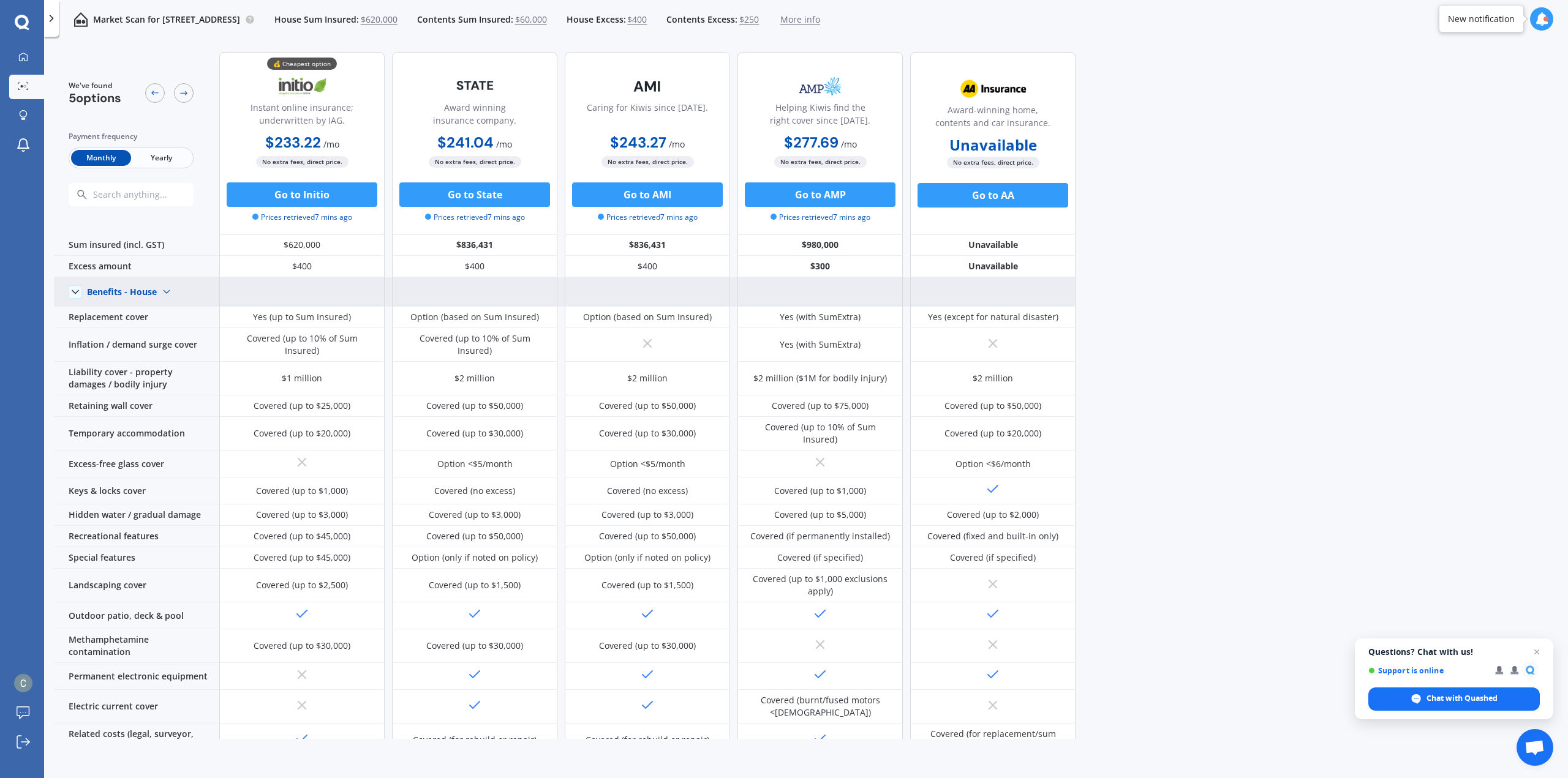
click at [150, 283] on div "Benefits - House Benefits - House Benefits - Contents" at bounding box center [131, 292] width 89 height 20
click at [155, 329] on div "Benefits - Contents" at bounding box center [136, 335] width 97 height 22
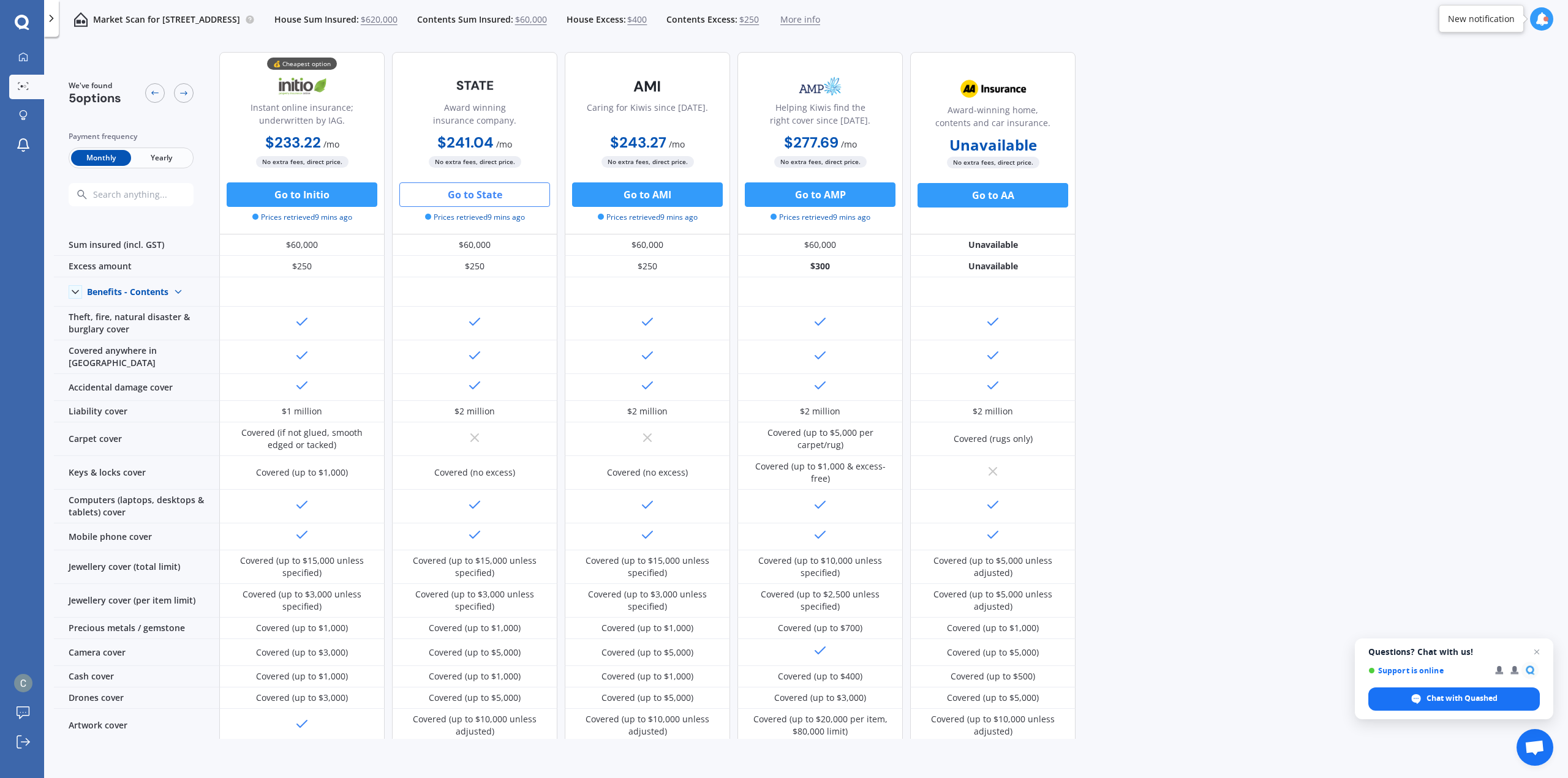
click at [486, 200] on button "Go to State" at bounding box center [474, 194] width 150 height 25
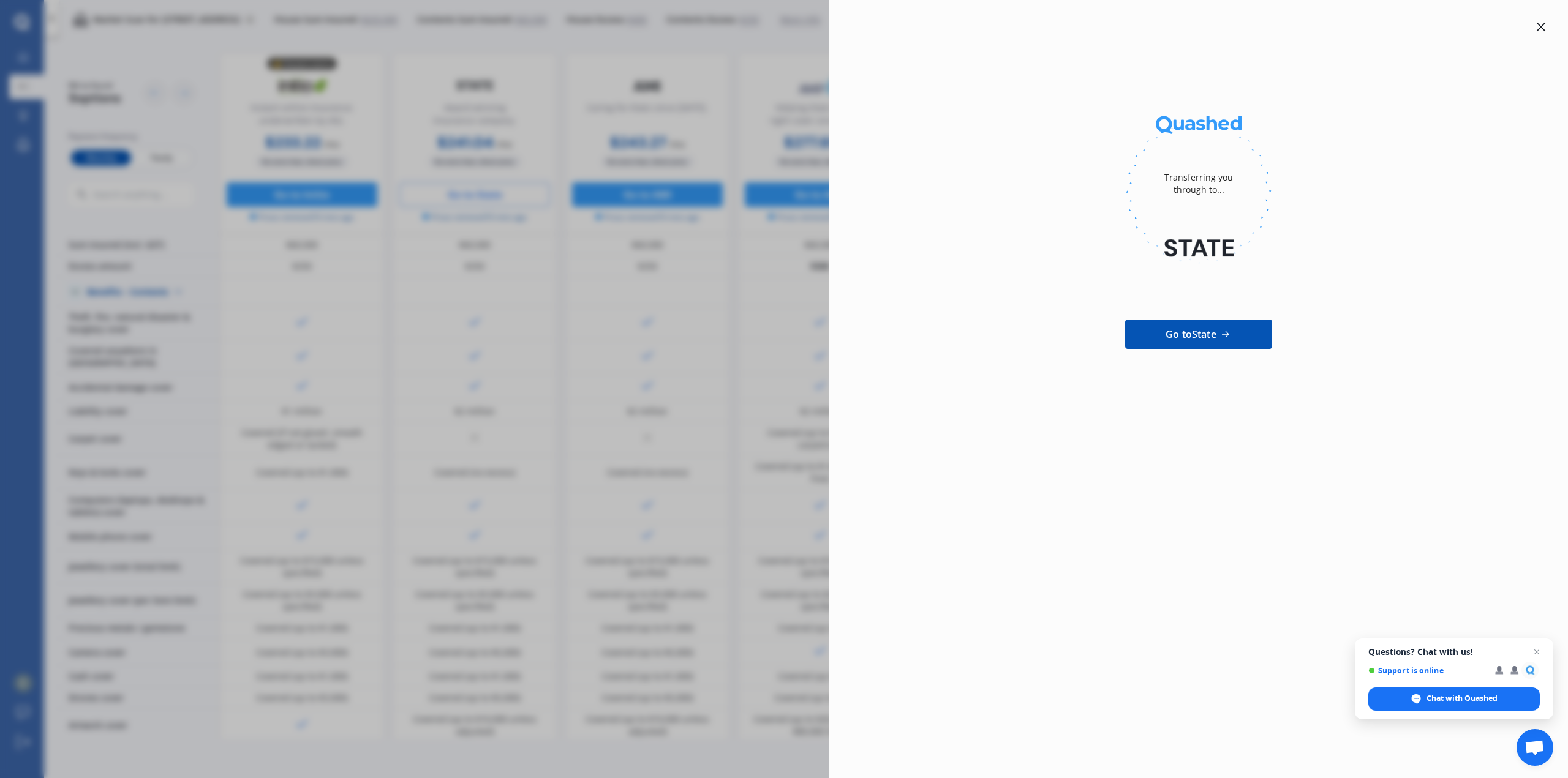
click at [1543, 25] on icon at bounding box center [1541, 27] width 10 height 10
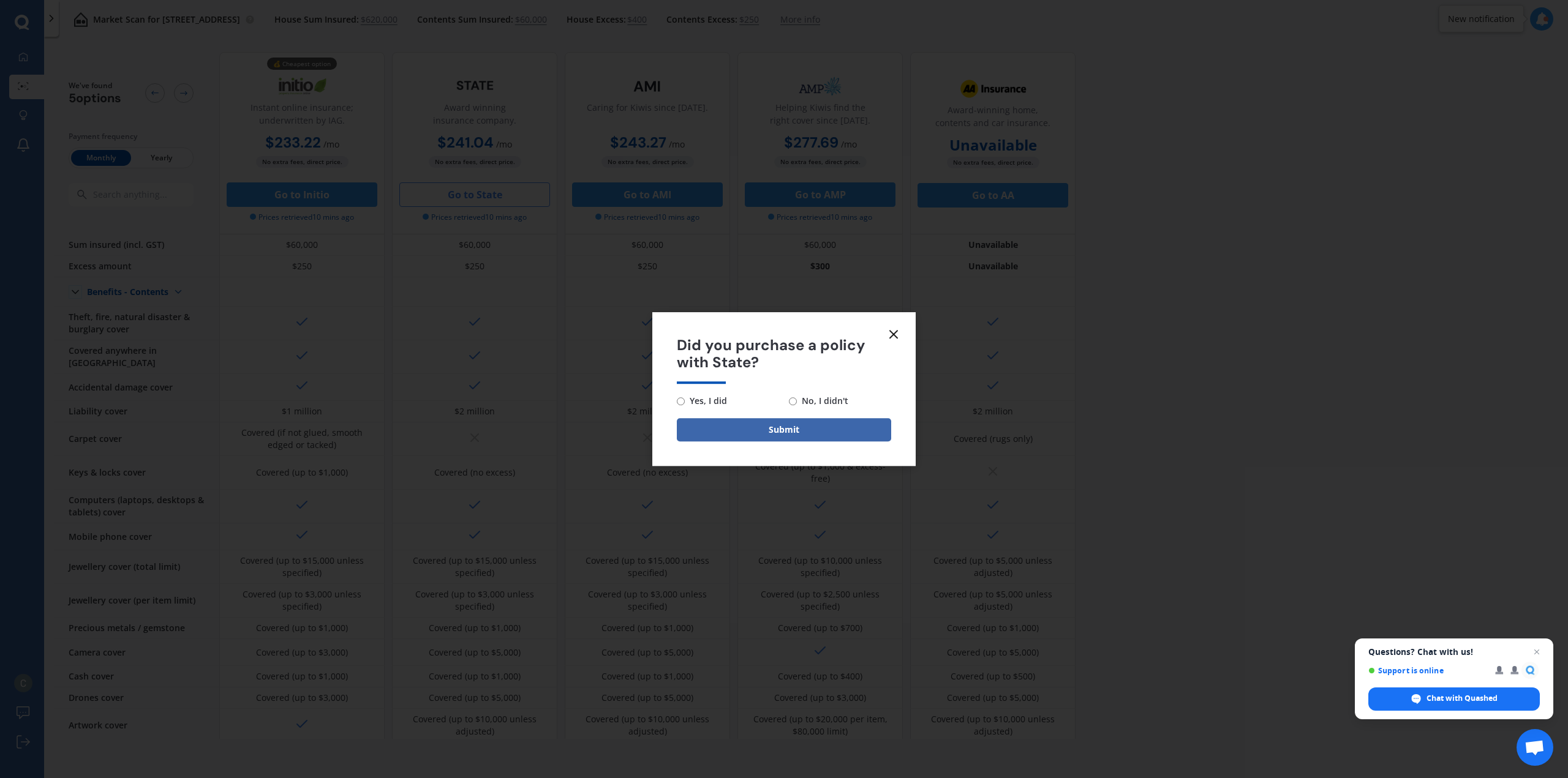
click at [892, 336] on line at bounding box center [893, 334] width 7 height 7
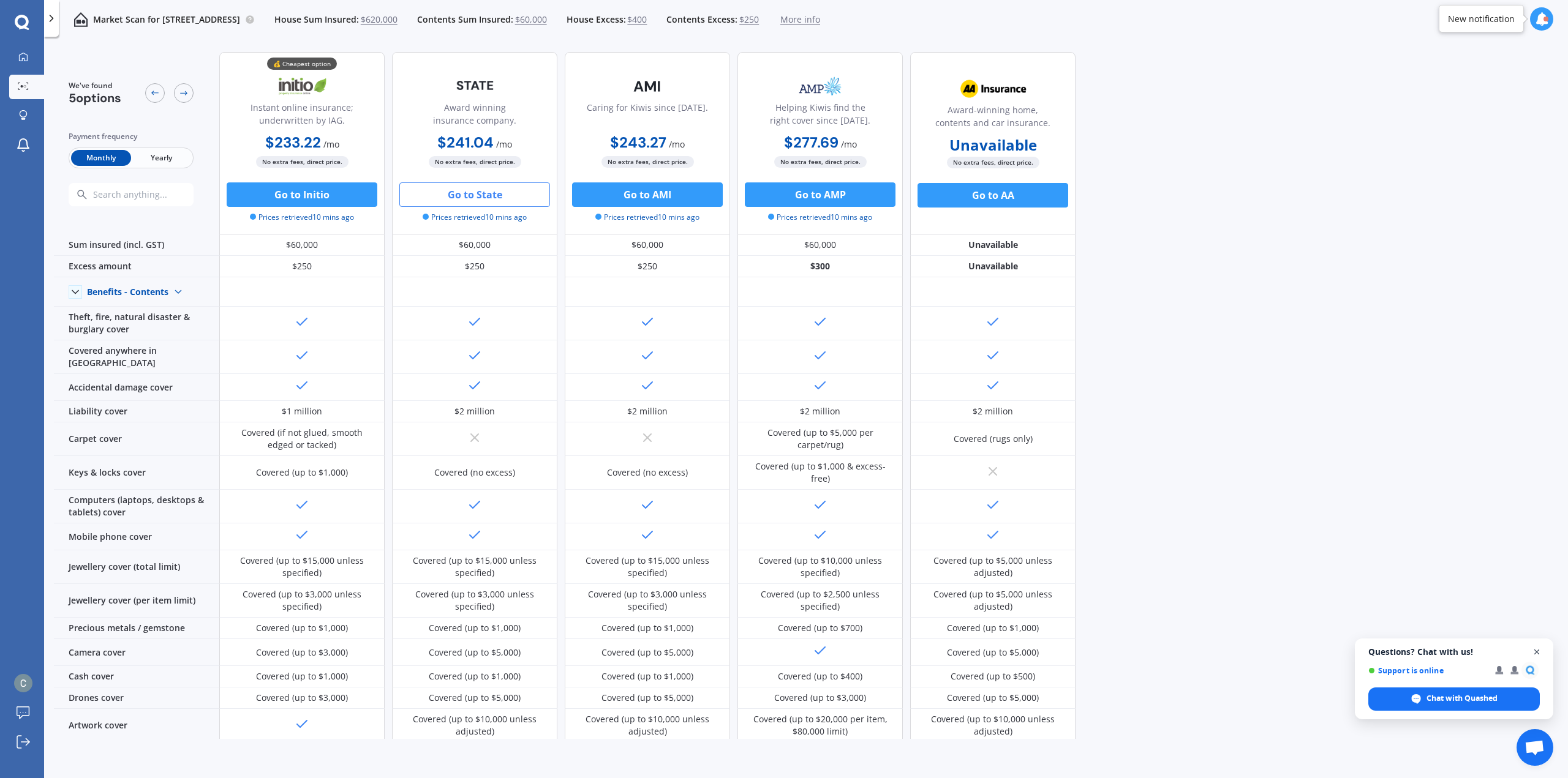
click at [1537, 655] on span "Close chat" at bounding box center [1537, 652] width 16 height 16
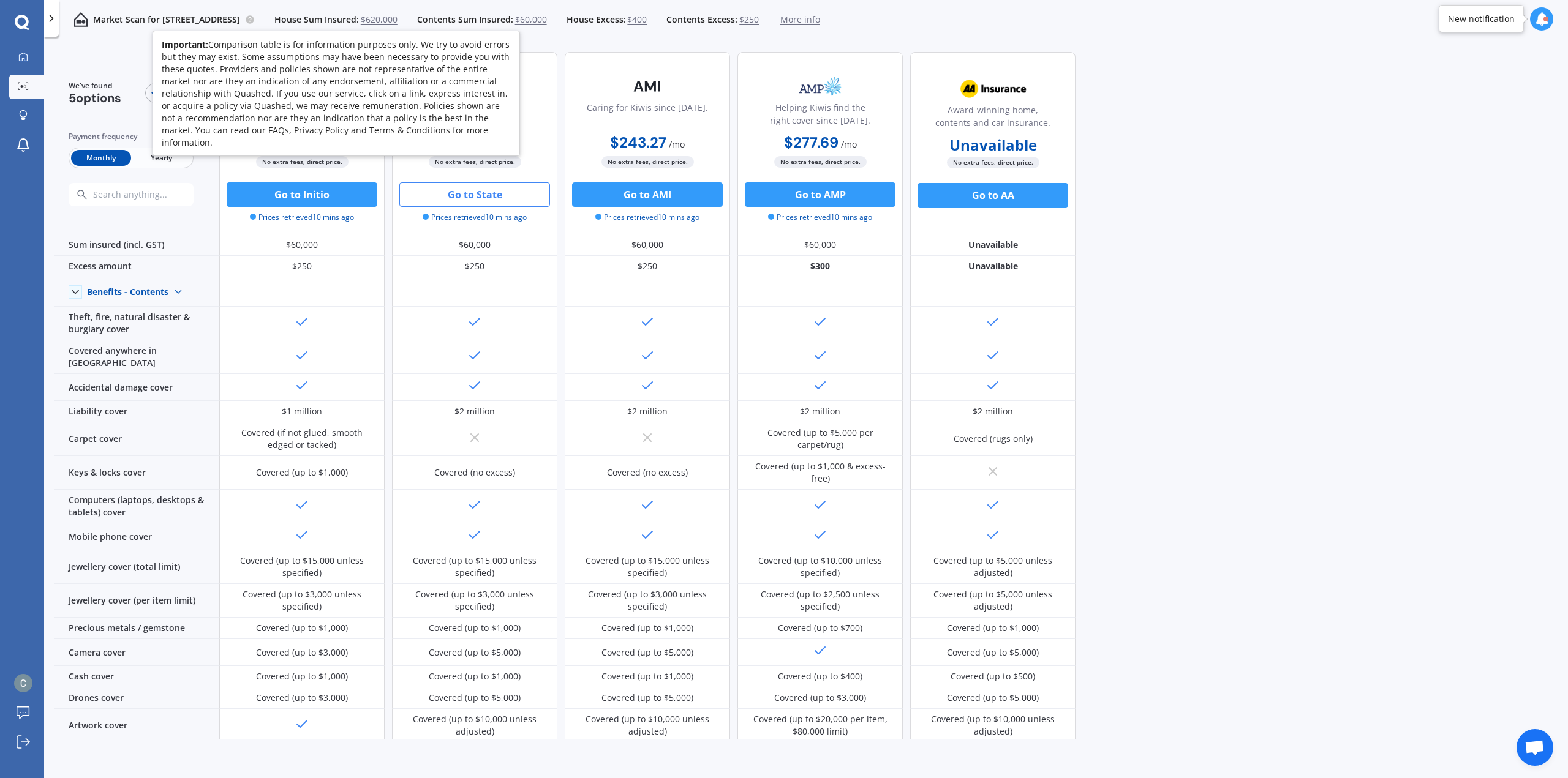
click at [251, 20] on icon at bounding box center [249, 19] width 2 height 2
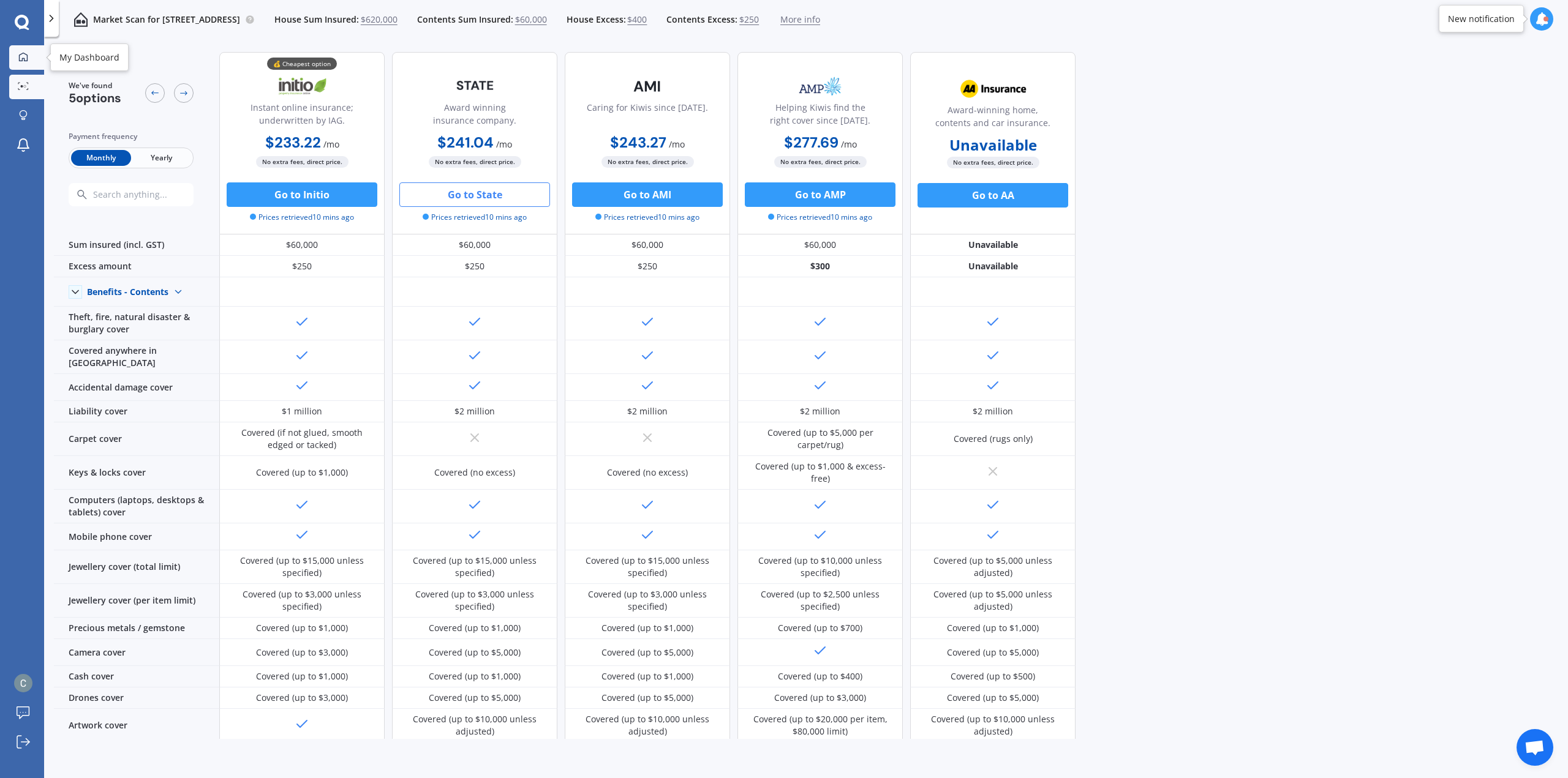
click at [34, 60] on link "My Dashboard" at bounding box center [26, 57] width 35 height 25
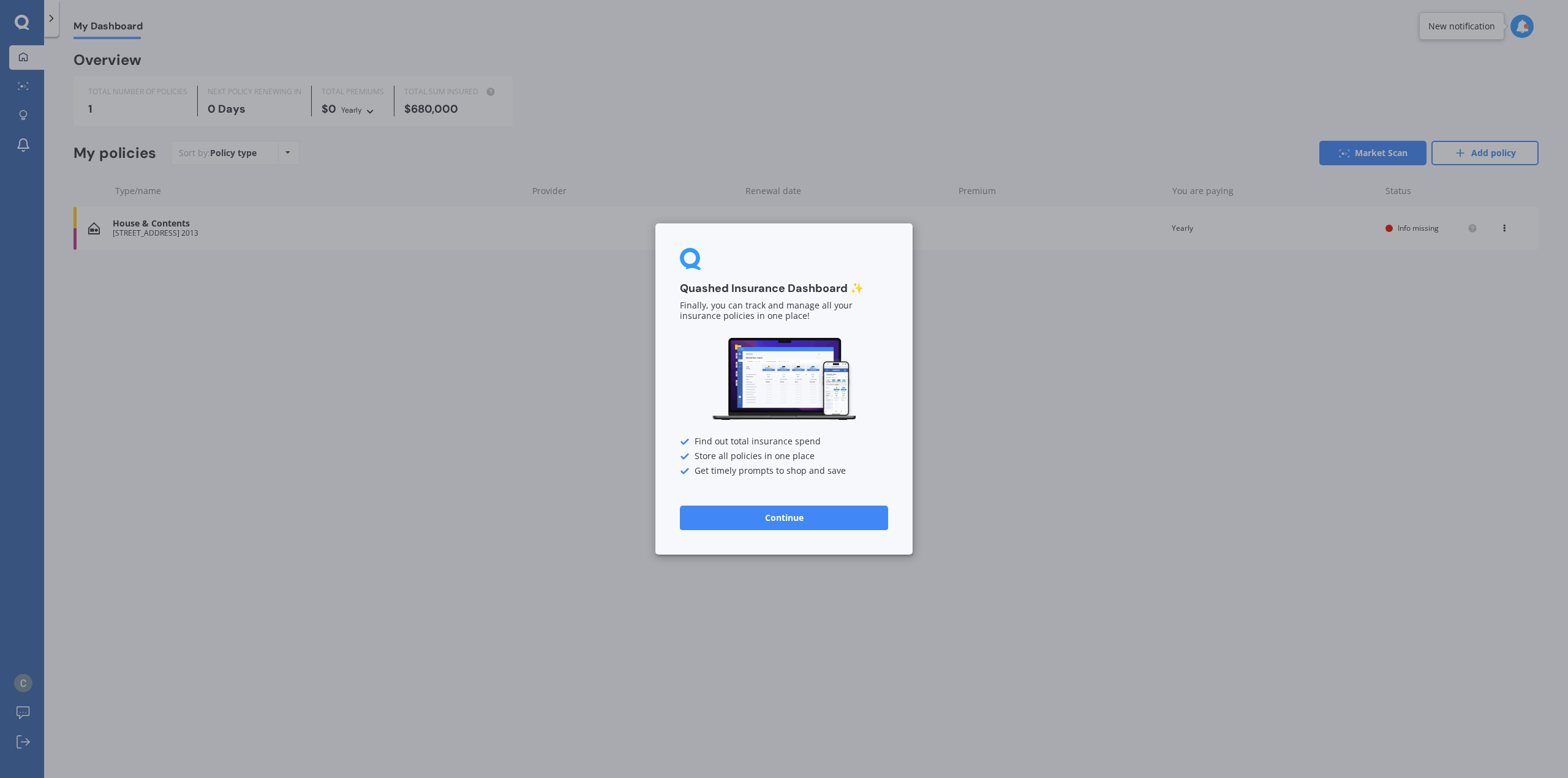
click at [787, 522] on button "Continue" at bounding box center [784, 518] width 208 height 25
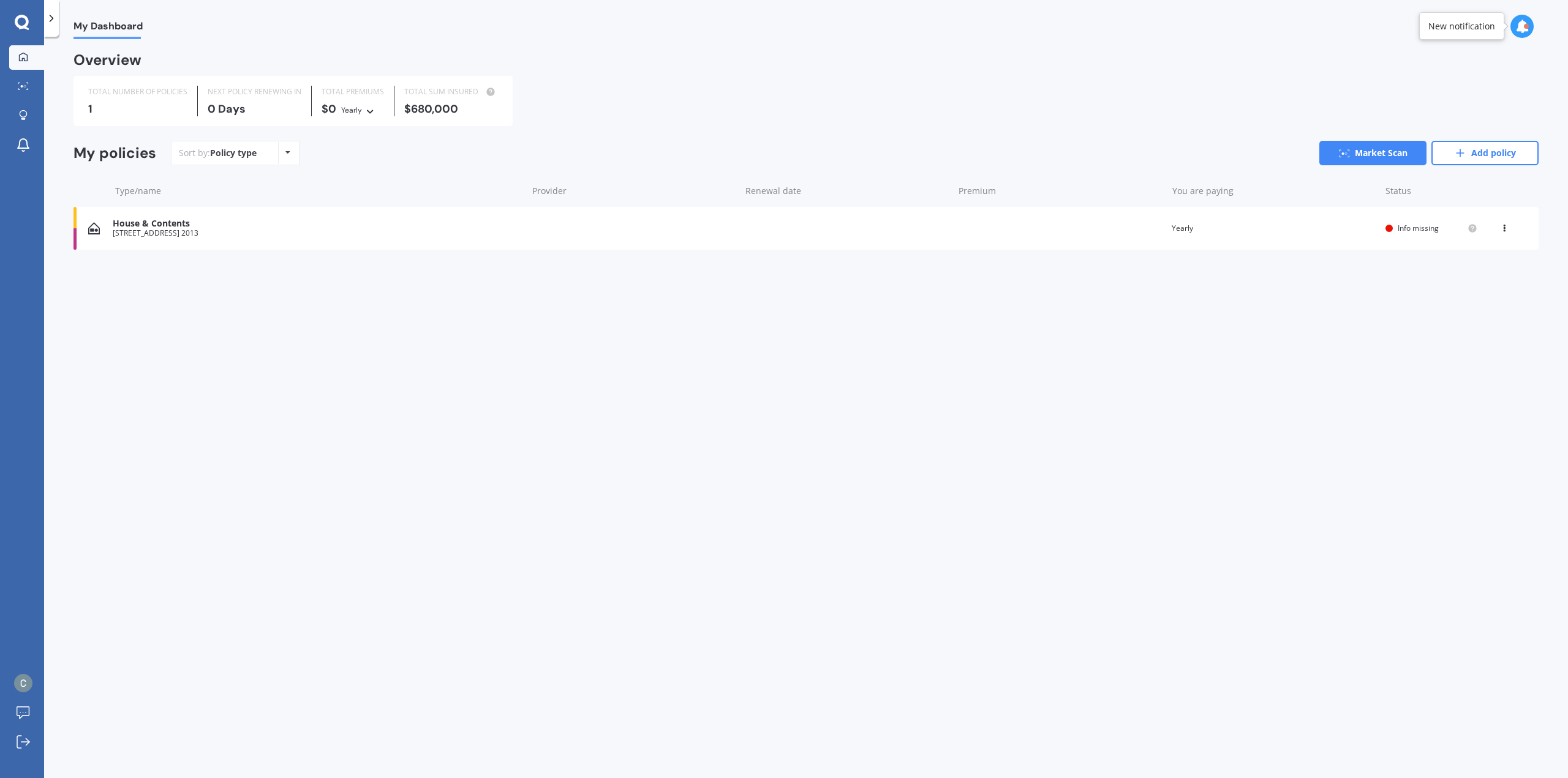
click at [1402, 227] on span "Info missing" at bounding box center [1418, 228] width 41 height 11
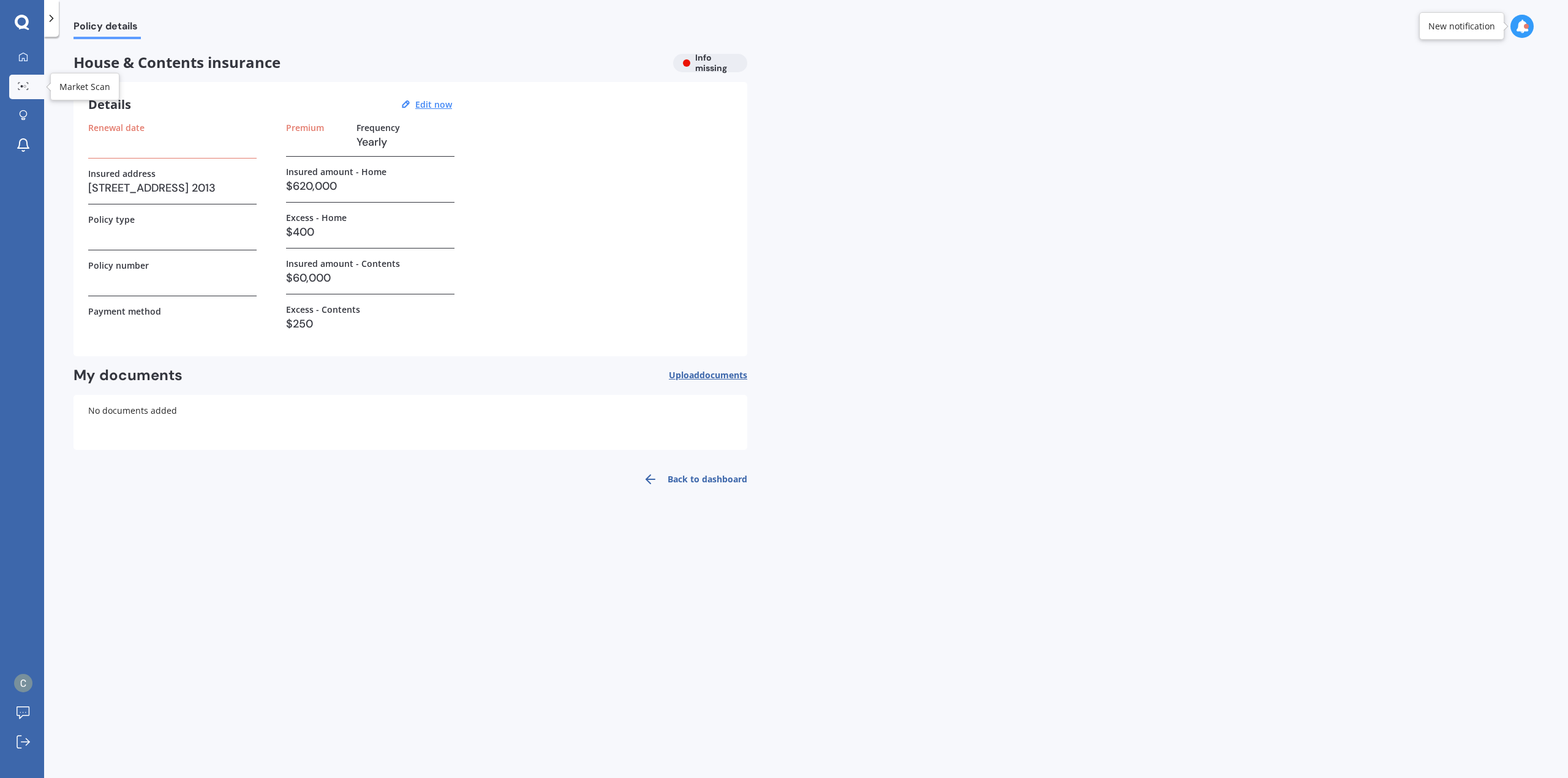
click at [25, 92] on div at bounding box center [23, 86] width 18 height 9
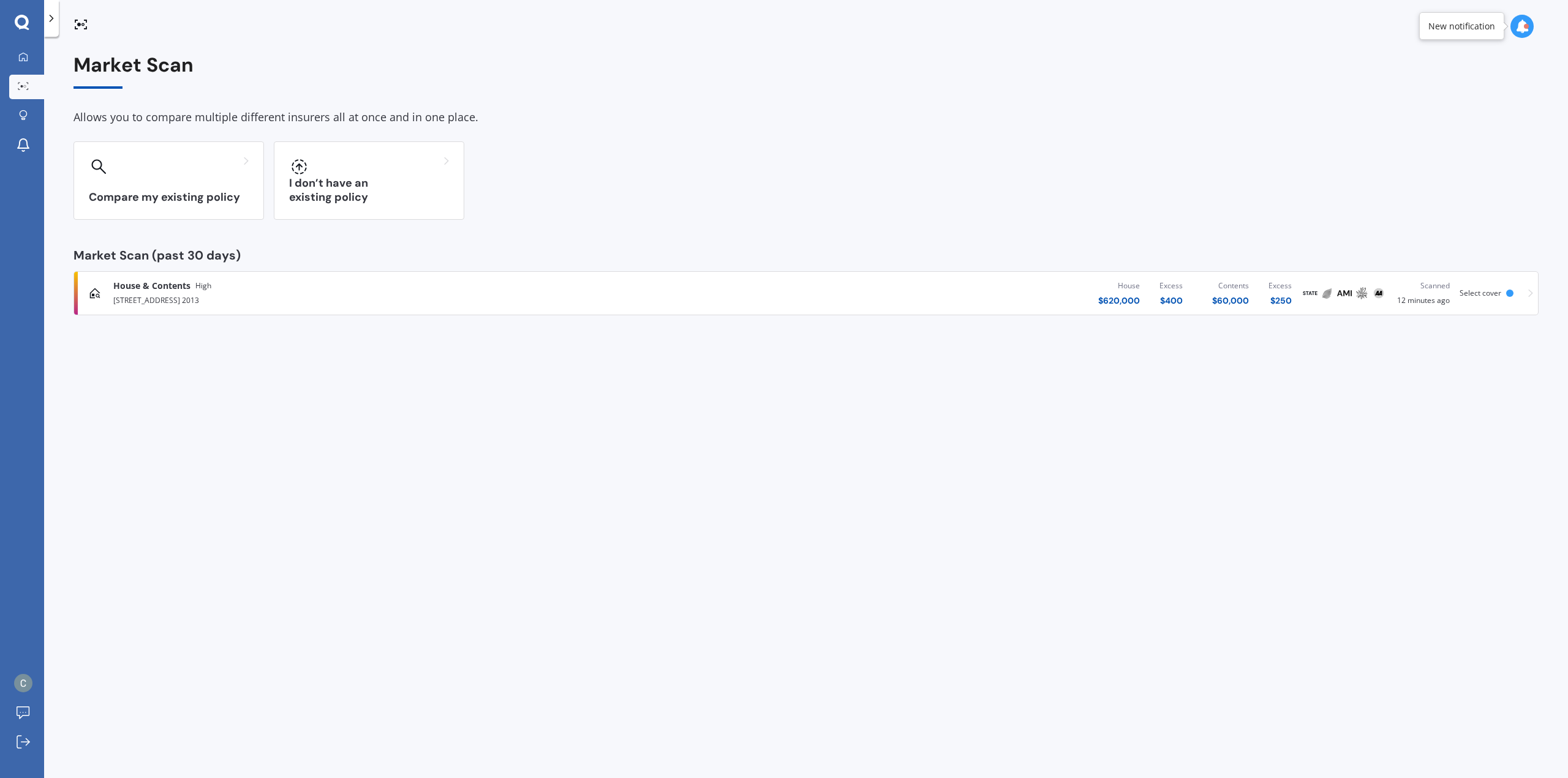
click at [181, 280] on span "House & Contents" at bounding box center [152, 285] width 77 height 12
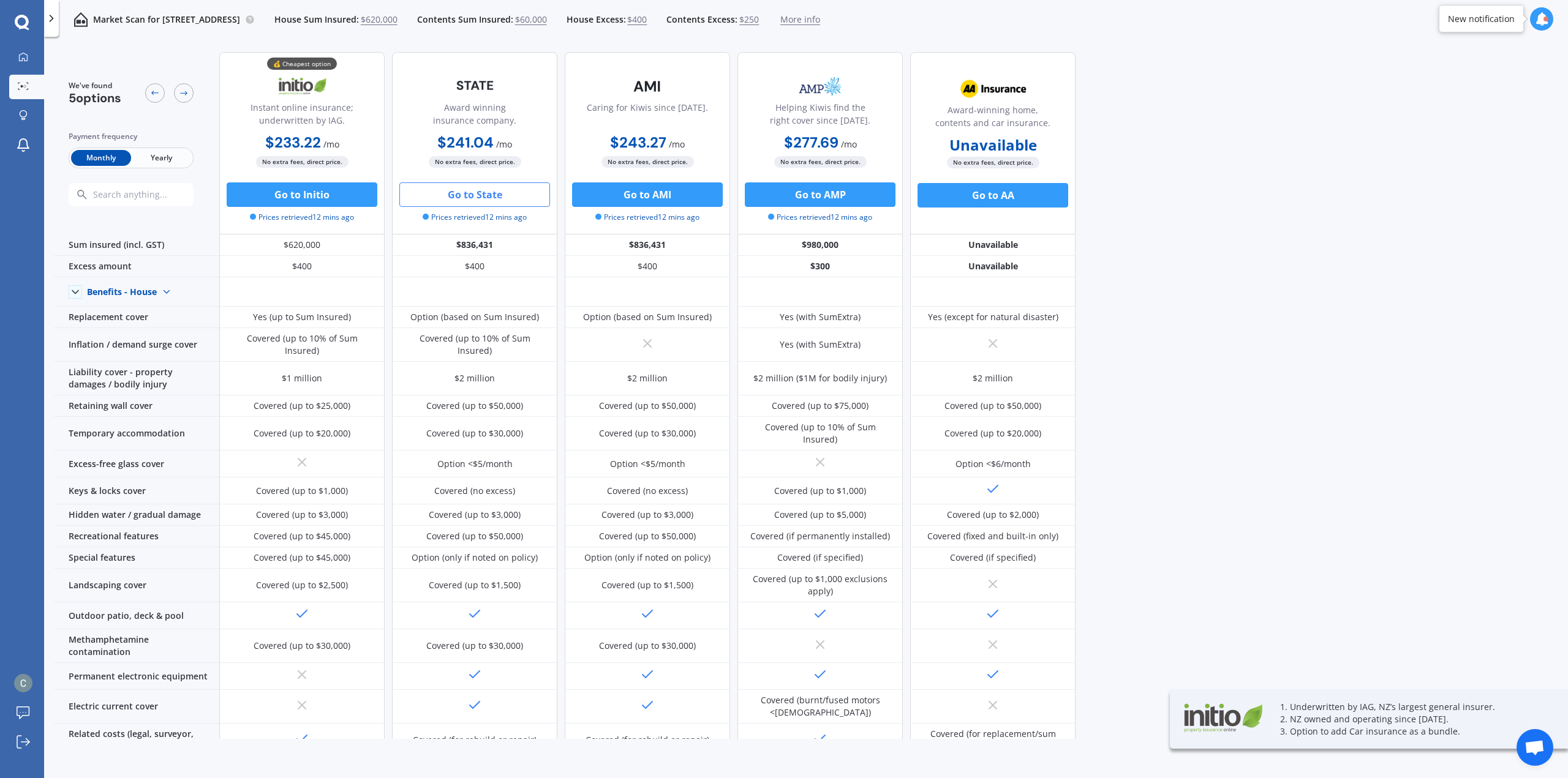
click at [151, 158] on span "Yearly" at bounding box center [160, 158] width 60 height 16
click at [109, 148] on div "Monthly Yearly" at bounding box center [131, 158] width 125 height 20
click at [96, 159] on span "Monthly" at bounding box center [101, 158] width 60 height 16
click at [36, 52] on link "My Dashboard" at bounding box center [26, 57] width 35 height 25
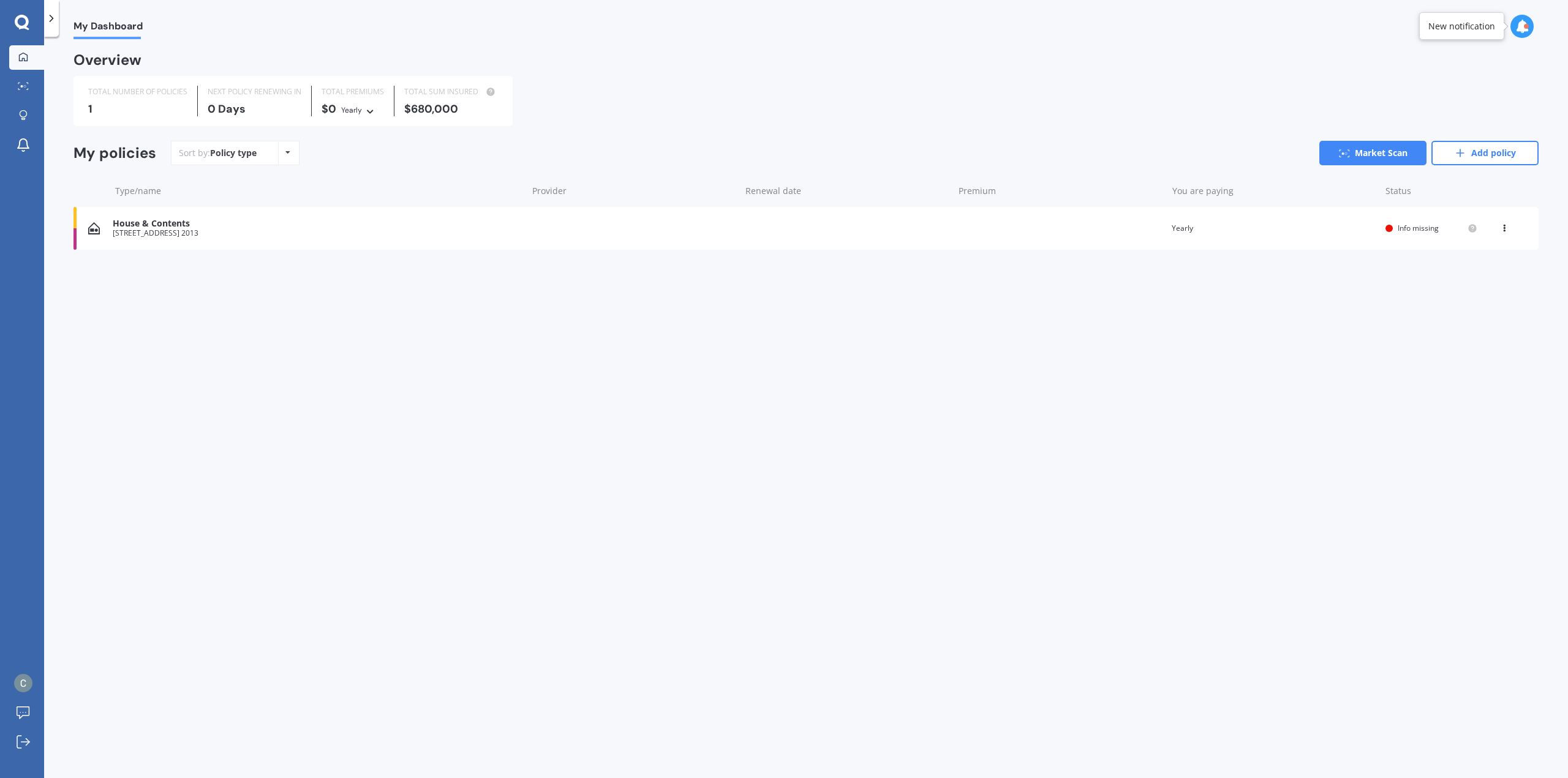
click at [141, 222] on div "House & Contents" at bounding box center [316, 223] width 408 height 11
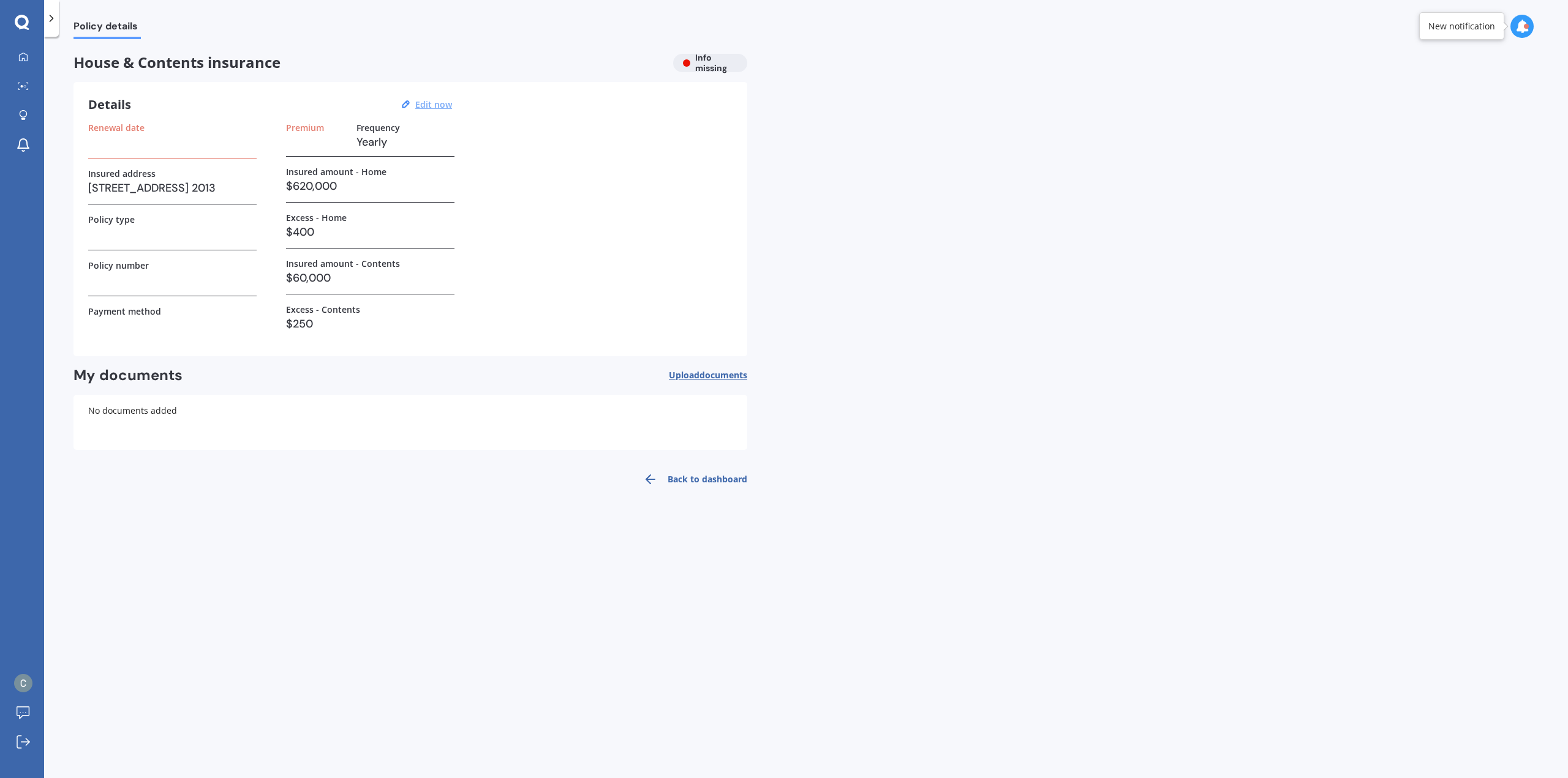
click at [428, 106] on u "Edit now" at bounding box center [433, 105] width 37 height 11
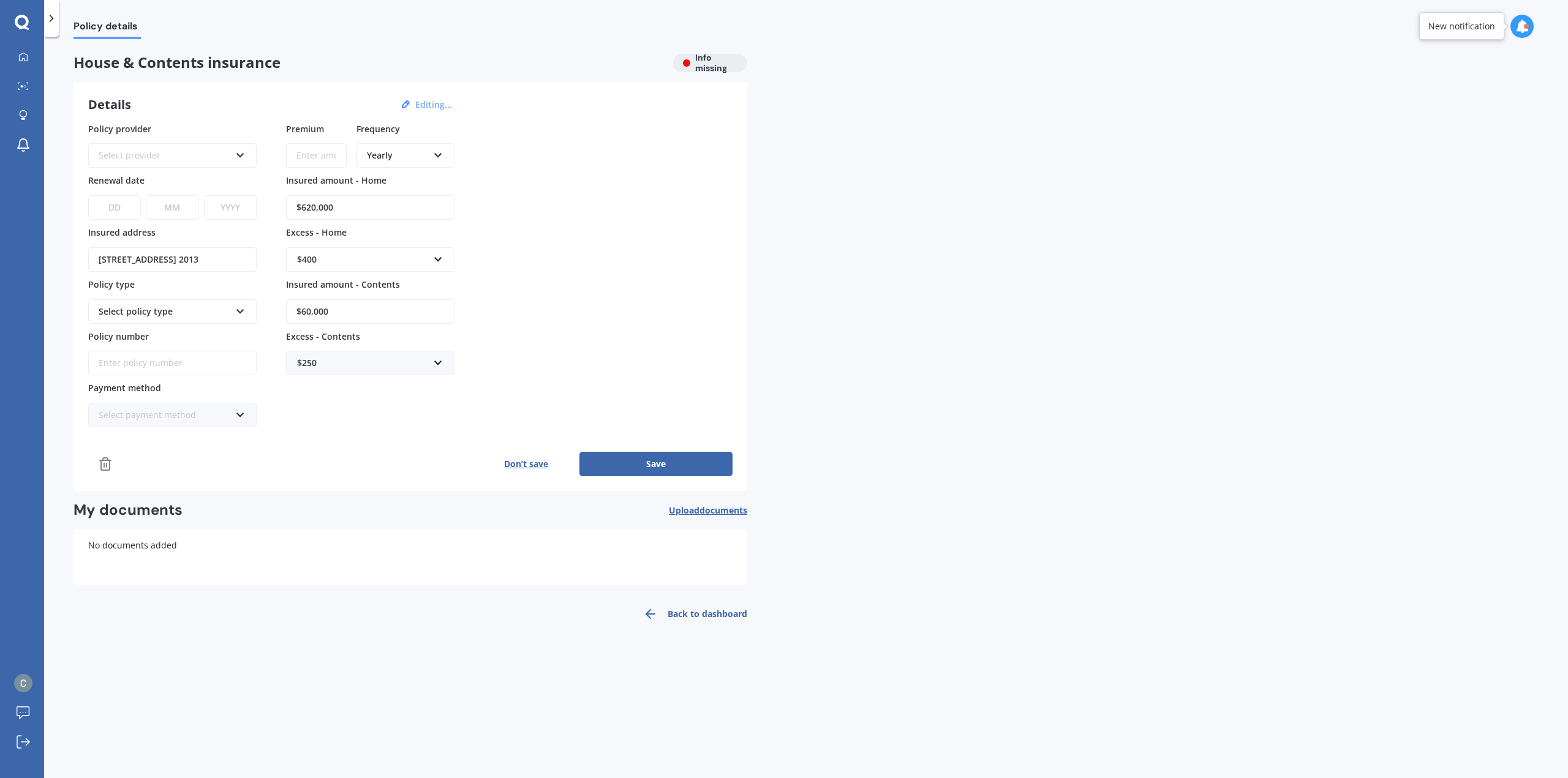
click at [626, 464] on button "Save" at bounding box center [656, 464] width 153 height 25
click at [515, 459] on button "Don’t save" at bounding box center [526, 464] width 107 height 25
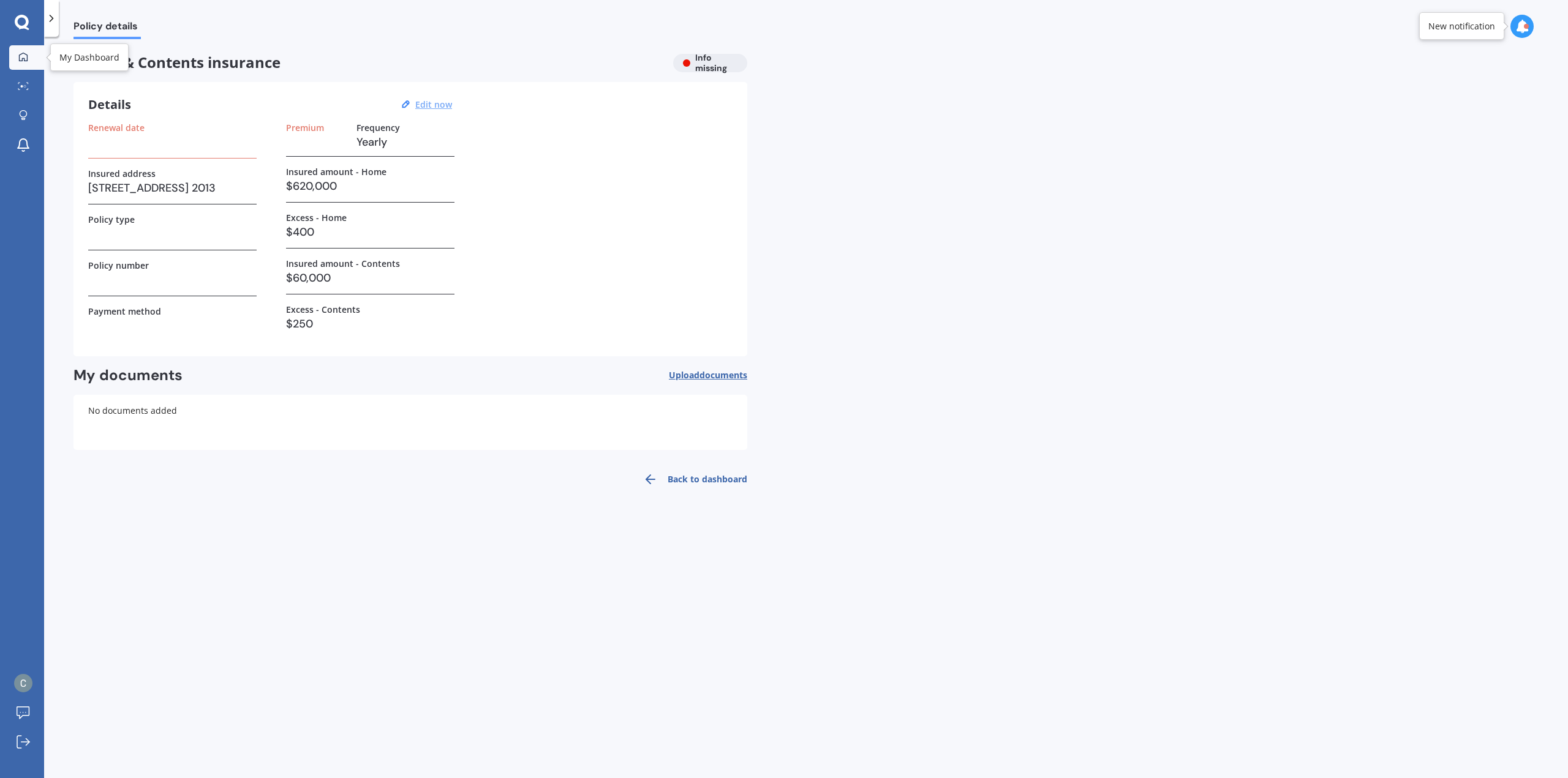
click at [28, 62] on div at bounding box center [23, 57] width 18 height 11
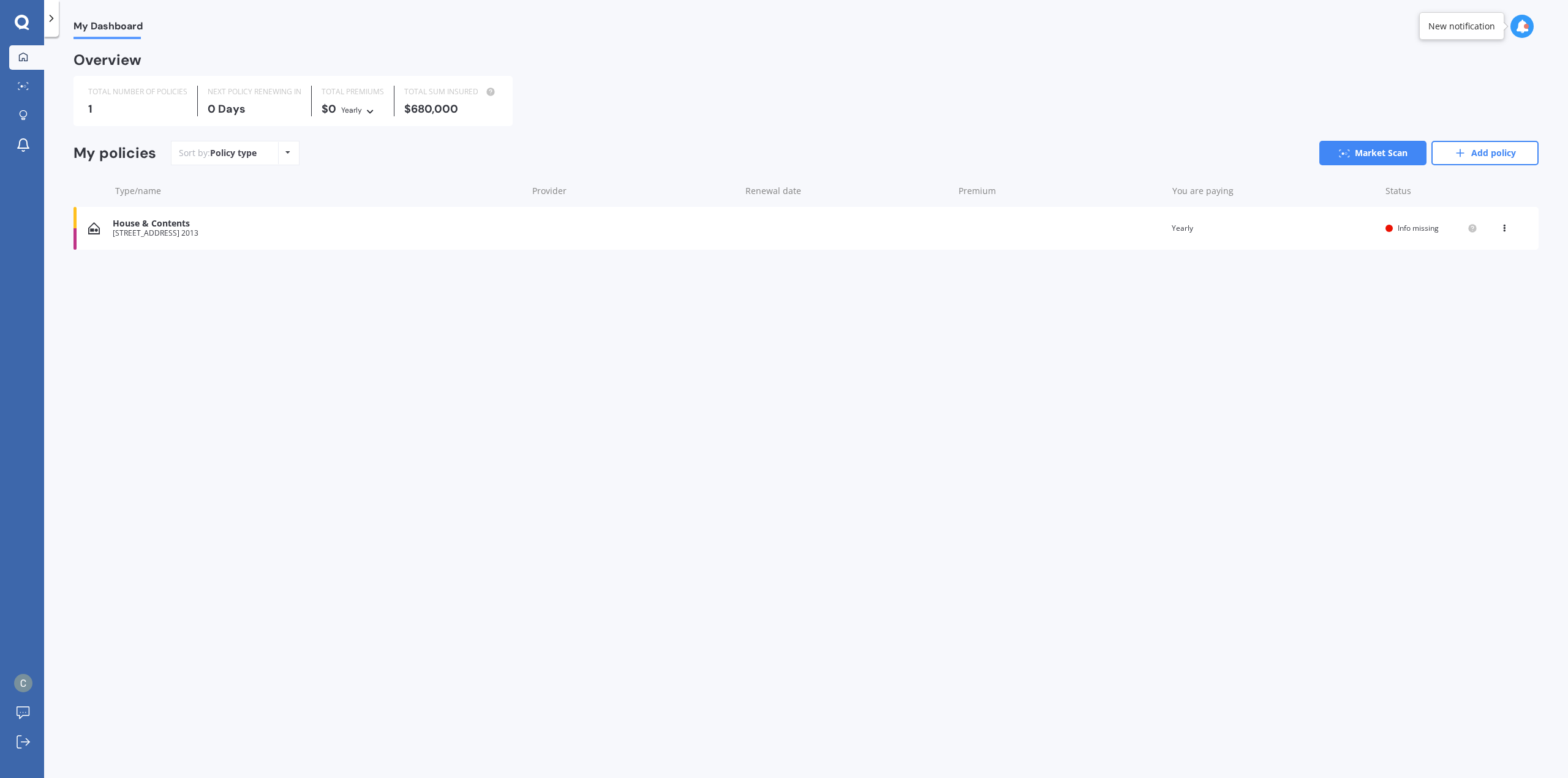
click at [245, 157] on div "Policy type" at bounding box center [233, 153] width 47 height 12
click at [288, 154] on icon at bounding box center [288, 152] width 5 height 7
drag, startPoint x: 288, startPoint y: 154, endPoint x: 372, endPoint y: 102, distance: 98.8
click at [287, 154] on icon at bounding box center [288, 152] width 5 height 7
click at [25, 20] on icon at bounding box center [22, 22] width 15 height 16
